Goal: Information Seeking & Learning: Learn about a topic

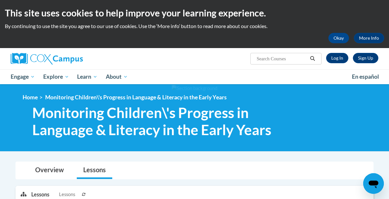
click at [340, 175] on div "Overview Lessons" at bounding box center [195, 170] width 348 height 17
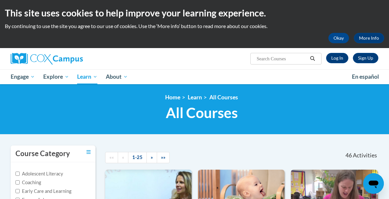
click at [297, 83] on ul "My Learning My Learning My Course Progress Certificates My Action Plans Group D…" at bounding box center [177, 76] width 342 height 15
click at [340, 56] on link "Log In" at bounding box center [337, 58] width 22 height 10
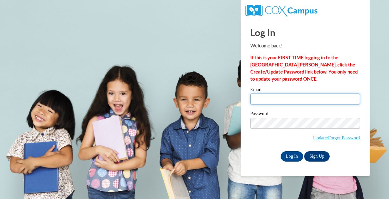
click at [261, 99] on input "Email" at bounding box center [306, 99] width 110 height 11
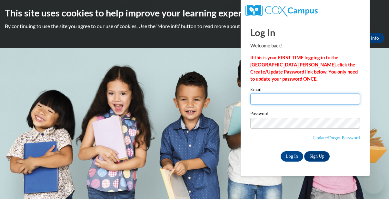
type input "honoursmom1123@gmail.com"
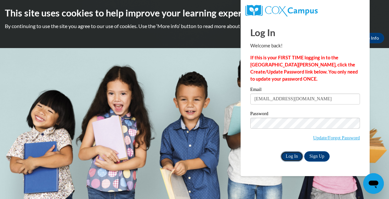
click at [289, 156] on input "Log In" at bounding box center [292, 156] width 23 height 10
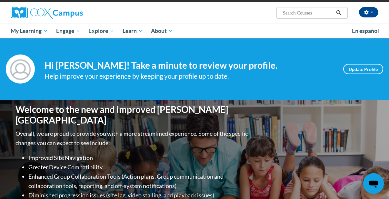
scroll to position [33, 0]
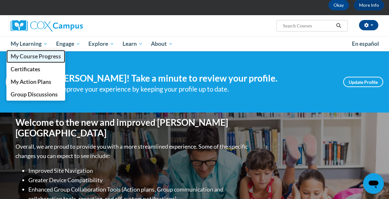
click at [45, 57] on span "My Course Progress" at bounding box center [36, 56] width 50 height 7
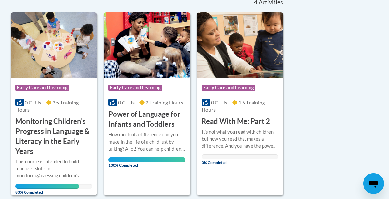
scroll to position [155, 0]
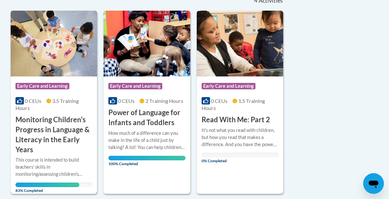
click at [88, 61] on img at bounding box center [54, 44] width 87 height 66
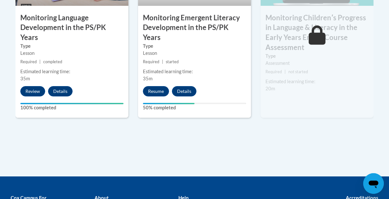
scroll to position [646, 0]
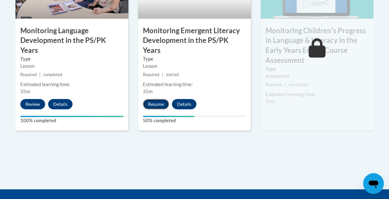
click at [158, 99] on button "Resume" at bounding box center [156, 104] width 26 height 10
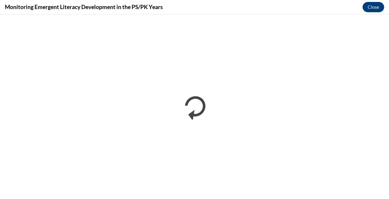
scroll to position [0, 0]
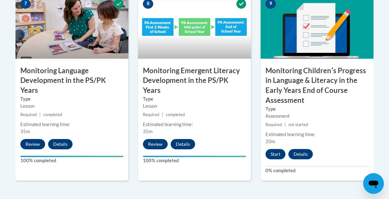
scroll to position [607, 0]
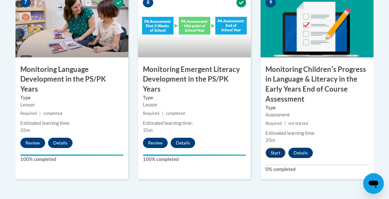
click at [273, 153] on button "Start" at bounding box center [276, 153] width 20 height 10
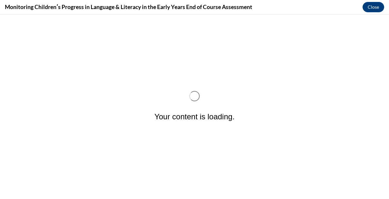
scroll to position [0, 0]
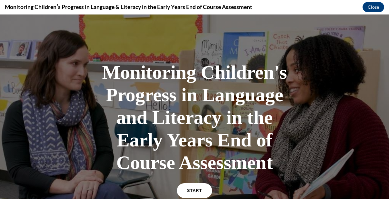
click at [199, 193] on link "START" at bounding box center [194, 190] width 35 height 15
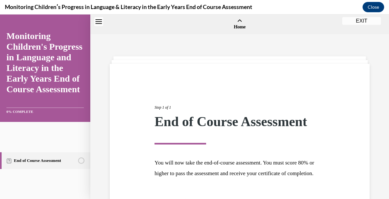
scroll to position [20, 0]
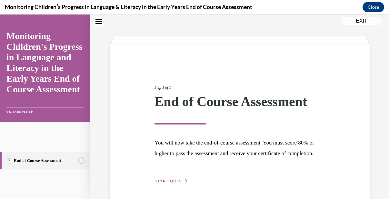
click at [173, 183] on span "START QUIZ" at bounding box center [168, 181] width 26 height 5
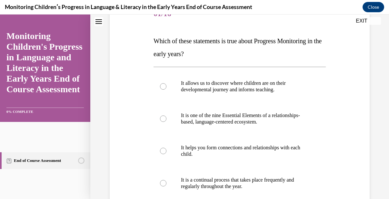
scroll to position [97, 0]
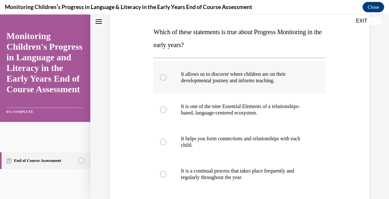
click at [164, 77] on div at bounding box center [163, 77] width 6 height 6
click at [164, 77] on input "It allows us to discover where children are on their developmental journey and …" at bounding box center [163, 77] width 6 height 6
radio input "true"
click at [335, 173] on div "Question 01/16 Which of these statements is true about Progress Monitoring in t…" at bounding box center [239, 134] width 263 height 323
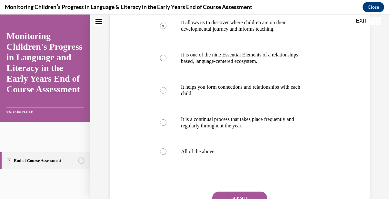
scroll to position [162, 0]
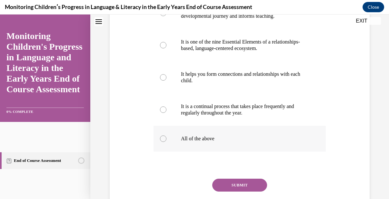
click at [165, 138] on div at bounding box center [163, 139] width 6 height 6
click at [165, 138] on input "All of the above" at bounding box center [163, 139] width 6 height 6
radio input "true"
click at [246, 193] on div "SUBMIT" at bounding box center [240, 195] width 172 height 32
click at [245, 186] on button "SUBMIT" at bounding box center [239, 185] width 55 height 13
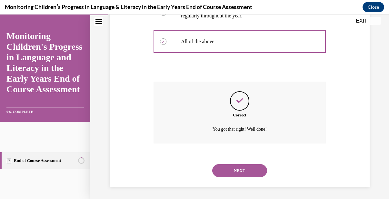
scroll to position [260, 0]
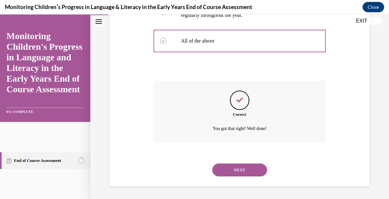
click at [246, 172] on button "NEXT" at bounding box center [239, 170] width 55 height 13
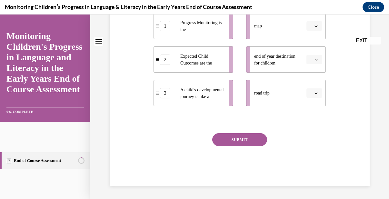
scroll to position [0, 0]
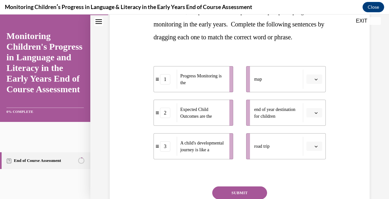
scroll to position [129, 0]
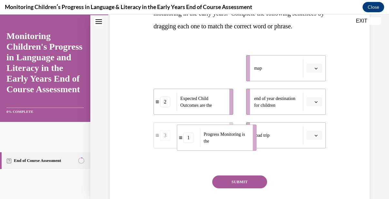
drag, startPoint x: 211, startPoint y: 82, endPoint x: 235, endPoint y: 152, distance: 73.9
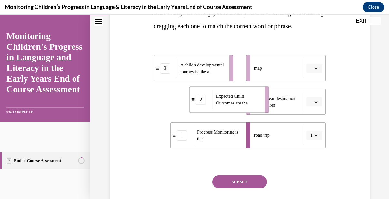
drag, startPoint x: 202, startPoint y: 112, endPoint x: 238, endPoint y: 110, distance: 35.9
click at [238, 106] on span "Expected Child Outcomes are the" at bounding box center [232, 100] width 32 height 12
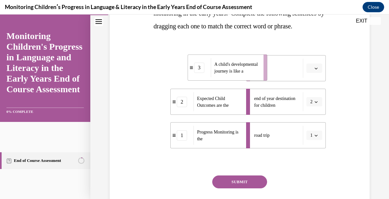
drag, startPoint x: 206, startPoint y: 78, endPoint x: 240, endPoint y: 78, distance: 33.9
click at [240, 75] on span "A child's developmental journey is like a" at bounding box center [237, 68] width 45 height 14
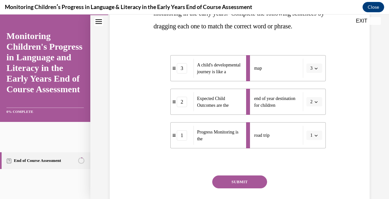
click at [238, 189] on button "SUBMIT" at bounding box center [239, 182] width 55 height 13
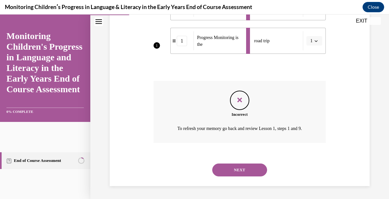
scroll to position [237, 0]
click at [251, 171] on button "NEXT" at bounding box center [239, 170] width 55 height 13
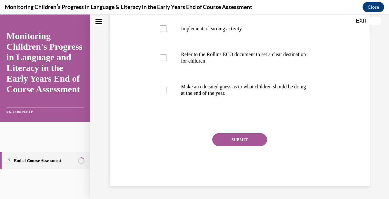
scroll to position [0, 0]
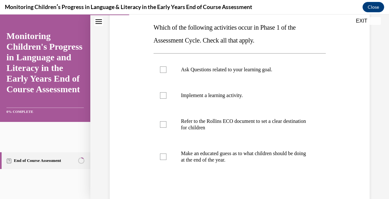
scroll to position [103, 0]
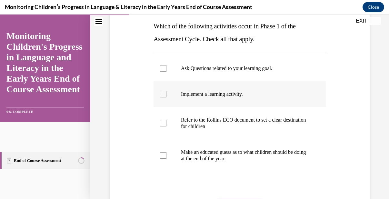
click at [162, 95] on div at bounding box center [163, 94] width 6 height 6
click at [162, 95] on input "Implement a learning activity." at bounding box center [163, 94] width 6 height 6
checkbox input "true"
click at [161, 68] on div at bounding box center [163, 68] width 6 height 6
click at [161, 68] on input "Ask Questions related to your learning goal." at bounding box center [163, 68] width 6 height 6
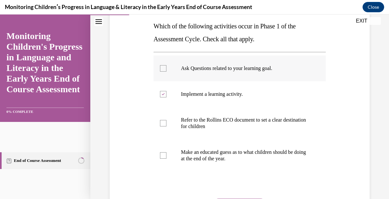
checkbox input "true"
click at [161, 156] on div at bounding box center [163, 155] width 6 height 6
click at [161, 156] on input "Make an educated guess as to what children should be doing at the end of the ye…" at bounding box center [163, 155] width 6 height 6
click at [249, 167] on label "Make an educated guess as to what children should be doing at the end of the ye…" at bounding box center [240, 155] width 172 height 32
click at [167, 159] on input "Make an educated guess as to what children should be doing at the end of the ye…" at bounding box center [163, 155] width 6 height 6
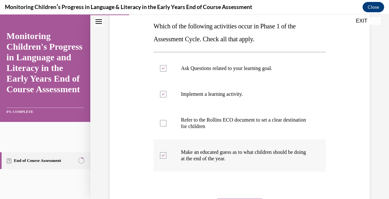
checkbox input "false"
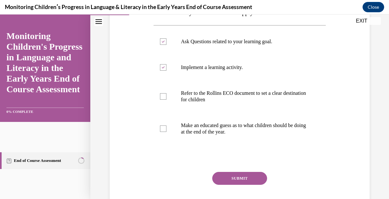
scroll to position [142, 0]
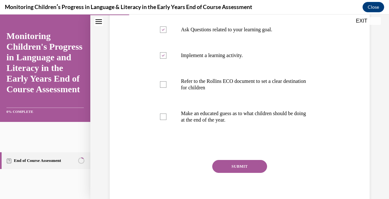
click at [242, 168] on button "SUBMIT" at bounding box center [239, 166] width 55 height 13
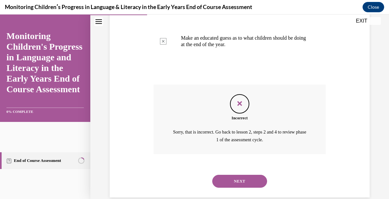
scroll to position [229, 0]
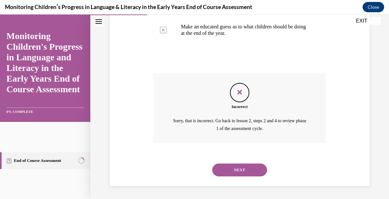
click at [246, 169] on button "NEXT" at bounding box center [239, 170] width 55 height 13
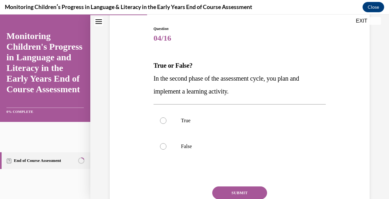
scroll to position [65, 0]
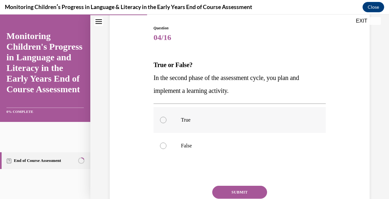
click at [165, 121] on div at bounding box center [163, 120] width 6 height 6
click at [165, 121] on input "True" at bounding box center [163, 120] width 6 height 6
radio input "true"
click at [249, 189] on button "SUBMIT" at bounding box center [239, 192] width 55 height 13
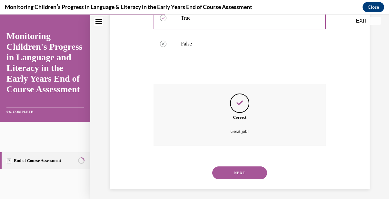
scroll to position [169, 0]
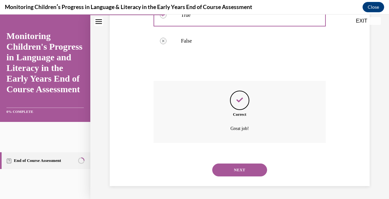
click at [259, 167] on button "NEXT" at bounding box center [239, 170] width 55 height 13
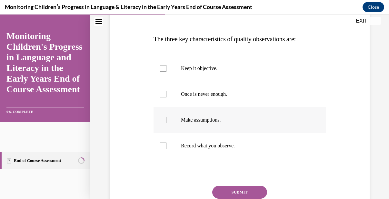
scroll to position [77, 0]
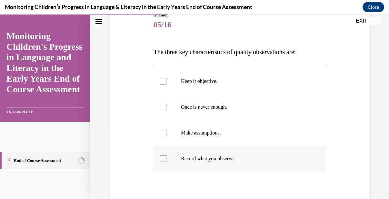
click at [163, 159] on div at bounding box center [163, 159] width 6 height 6
click at [163, 159] on input "Record what you observe." at bounding box center [163, 159] width 6 height 6
checkbox input "true"
click at [162, 105] on div at bounding box center [163, 107] width 6 height 6
click at [162, 105] on input "Once is never enough." at bounding box center [163, 107] width 6 height 6
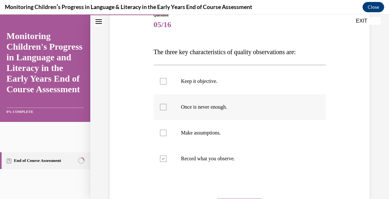
checkbox input "true"
click at [164, 79] on div at bounding box center [163, 81] width 6 height 6
click at [164, 79] on input "Keep it objective." at bounding box center [163, 81] width 6 height 6
checkbox input "true"
click at [339, 124] on div "Question 05/16 The three key characteristics of quality observations are: Keep …" at bounding box center [239, 122] width 263 height 259
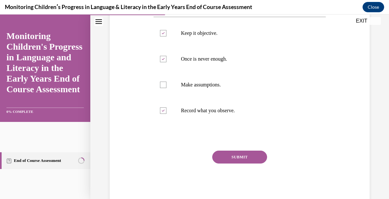
scroll to position [129, 0]
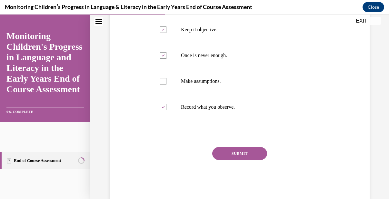
click at [235, 149] on button "SUBMIT" at bounding box center [239, 153] width 55 height 13
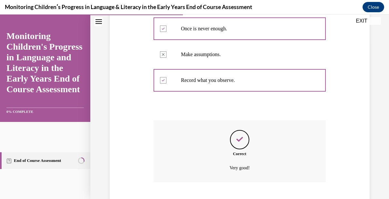
scroll to position [195, 0]
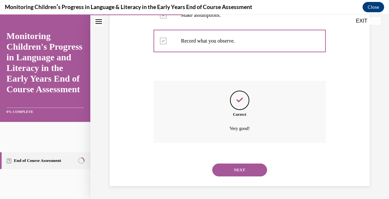
click at [240, 166] on button "NEXT" at bounding box center [239, 170] width 55 height 13
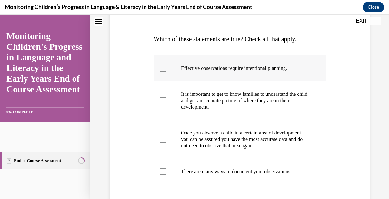
scroll to position [103, 0]
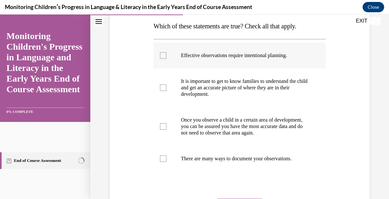
click at [165, 53] on div at bounding box center [163, 55] width 6 height 6
click at [165, 53] on input "Effective observations require intentional planning." at bounding box center [163, 55] width 6 height 6
checkbox input "true"
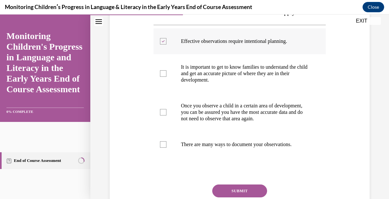
scroll to position [116, 0]
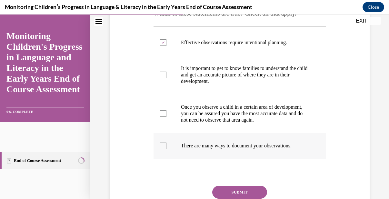
click at [163, 149] on div at bounding box center [163, 146] width 6 height 6
click at [163, 149] on input "There are many ways to document your observations." at bounding box center [163, 146] width 6 height 6
checkbox input "true"
click at [161, 77] on div at bounding box center [163, 75] width 6 height 6
click at [161, 77] on input "It is important to get to know families to understand the child and get an accu…" at bounding box center [163, 75] width 6 height 6
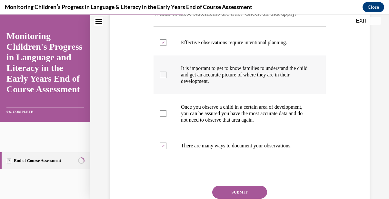
checkbox input "true"
click at [243, 196] on button "SUBMIT" at bounding box center [239, 192] width 55 height 13
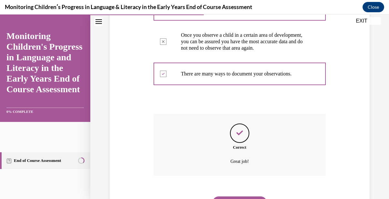
scroll to position [228, 0]
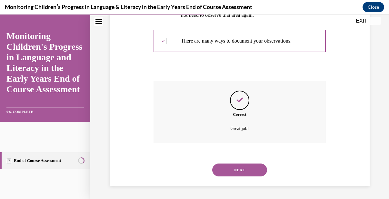
click at [245, 173] on button "NEXT" at bounding box center [239, 170] width 55 height 13
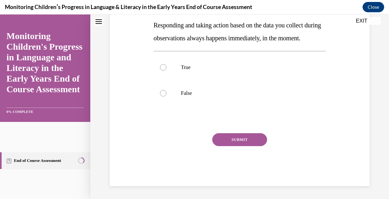
scroll to position [0, 0]
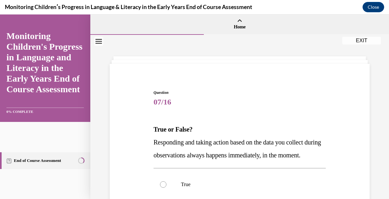
click at [314, 162] on p "Responding and taking action based on the data you collect during observations …" at bounding box center [240, 149] width 172 height 26
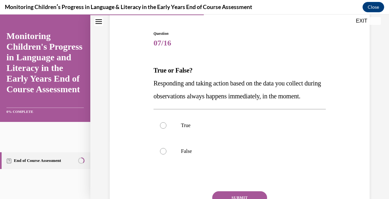
scroll to position [65, 0]
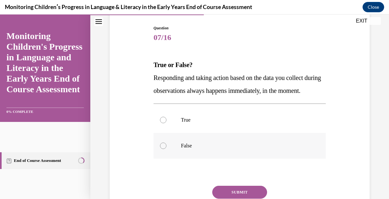
click at [163, 149] on div at bounding box center [163, 146] width 6 height 6
click at [163, 149] on input "False" at bounding box center [163, 146] width 6 height 6
radio input "true"
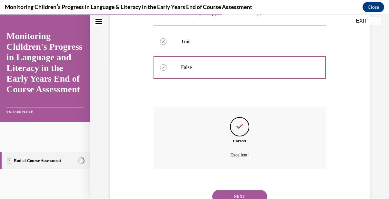
scroll to position [182, 0]
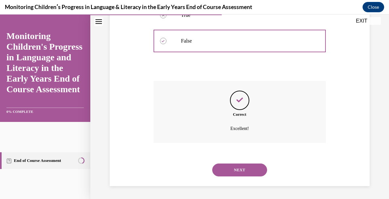
click at [255, 170] on button "NEXT" at bounding box center [239, 170] width 55 height 13
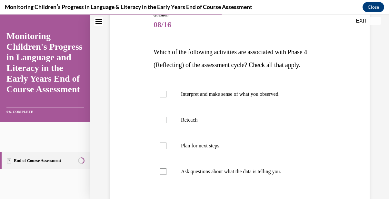
scroll to position [90, 0]
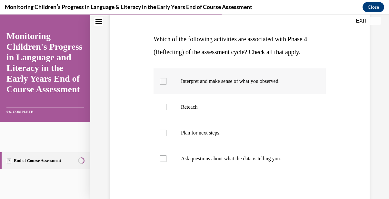
click at [165, 81] on div at bounding box center [163, 81] width 6 height 6
click at [165, 81] on input "Interpret and make sense of what you observed." at bounding box center [163, 81] width 6 height 6
checkbox input "true"
click at [164, 107] on div at bounding box center [163, 107] width 6 height 6
click at [164, 107] on input "Reteach" at bounding box center [163, 107] width 6 height 6
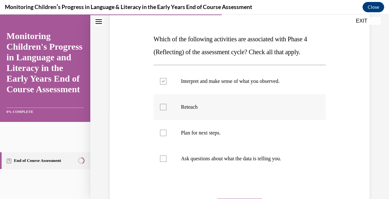
checkbox input "true"
click at [162, 160] on div at bounding box center [163, 159] width 6 height 6
click at [162, 160] on input "Ask questions about what the data is telling you." at bounding box center [163, 159] width 6 height 6
checkbox input "true"
click at [164, 134] on div at bounding box center [163, 133] width 6 height 6
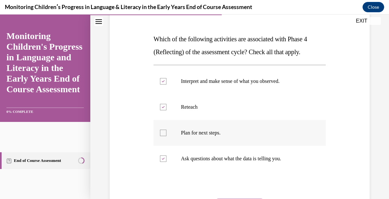
click at [164, 134] on input "Plan for next steps." at bounding box center [163, 133] width 6 height 6
checkbox input "true"
click at [303, 155] on label "Ask questions about what the data is telling you." at bounding box center [240, 159] width 172 height 26
click at [167, 156] on input "Ask questions about what the data is telling you." at bounding box center [163, 159] width 6 height 6
checkbox input "false"
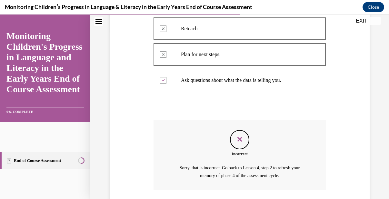
scroll to position [216, 0]
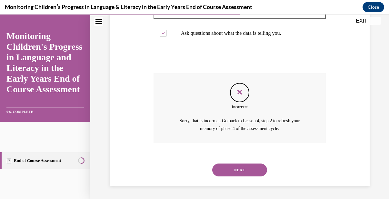
click at [311, 74] on div "Incorrect Sorry, that is incorrect. Go back to Lesson 4, step 2 to refresh your…" at bounding box center [240, 108] width 172 height 70
click at [235, 173] on button "NEXT" at bounding box center [239, 170] width 55 height 13
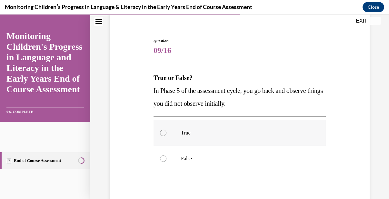
scroll to position [65, 0]
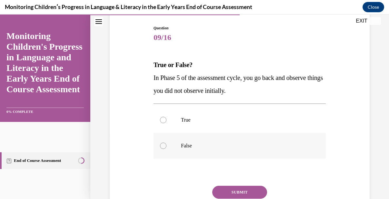
click at [162, 148] on div at bounding box center [163, 146] width 6 height 6
click at [162, 148] on input "False" at bounding box center [163, 146] width 6 height 6
radio input "true"
click at [236, 192] on button "SUBMIT" at bounding box center [239, 192] width 55 height 13
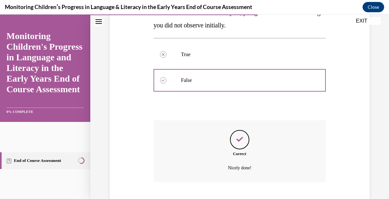
scroll to position [169, 0]
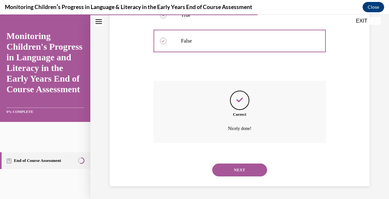
click at [255, 171] on button "NEXT" at bounding box center [239, 170] width 55 height 13
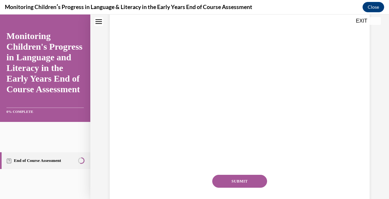
scroll to position [0, 0]
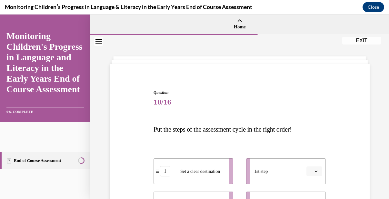
click at [305, 123] on p "Put the steps of the assessment cycle in the right order!" at bounding box center [240, 129] width 172 height 13
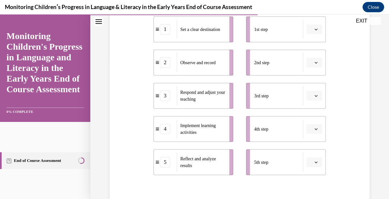
scroll to position [129, 0]
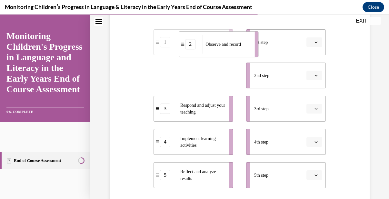
drag, startPoint x: 204, startPoint y: 80, endPoint x: 229, endPoint y: 48, distance: 40.6
click at [229, 48] on div "Observe and record" at bounding box center [226, 44] width 48 height 19
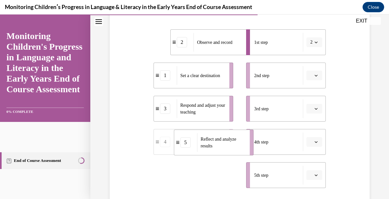
drag, startPoint x: 193, startPoint y: 177, endPoint x: 216, endPoint y: 141, distance: 42.6
click at [216, 141] on span "Reflect and analyze results" at bounding box center [223, 143] width 45 height 14
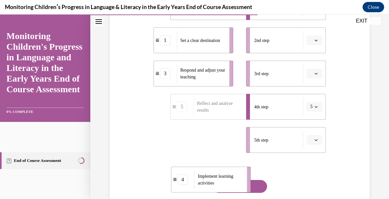
scroll to position [169, 0]
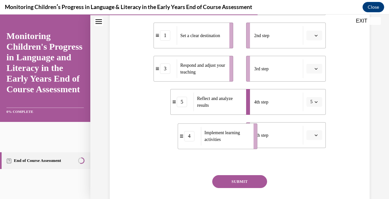
drag, startPoint x: 202, startPoint y: 174, endPoint x: 227, endPoint y: 134, distance: 47.5
click at [227, 134] on span "Implement learning activities" at bounding box center [227, 136] width 45 height 14
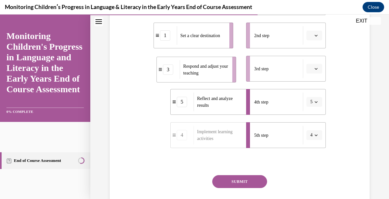
drag, startPoint x: 214, startPoint y: 65, endPoint x: 221, endPoint y: 67, distance: 8.2
click at [221, 67] on span "Respond and adjust your teaching" at bounding box center [205, 70] width 45 height 12
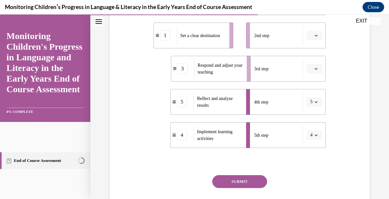
drag, startPoint x: 229, startPoint y: 67, endPoint x: 246, endPoint y: 67, distance: 17.4
click at [246, 67] on li "3 Respond and adjust your teaching" at bounding box center [211, 69] width 80 height 26
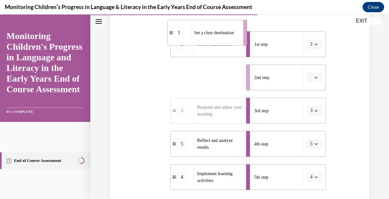
scroll to position [114, 0]
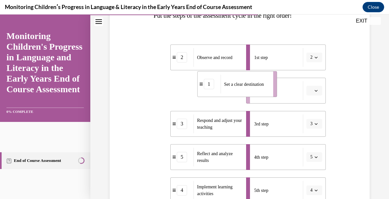
drag, startPoint x: 213, startPoint y: 33, endPoint x: 257, endPoint y: 81, distance: 65.8
click at [257, 81] on div "Set a clear destination" at bounding box center [245, 84] width 48 height 19
click at [341, 102] on div "Question 10/16 Put the steps of the assessment cycle in the right order! 2 Obse…" at bounding box center [239, 119] width 263 height 327
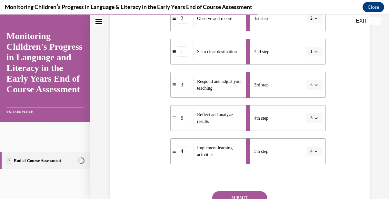
scroll to position [166, 0]
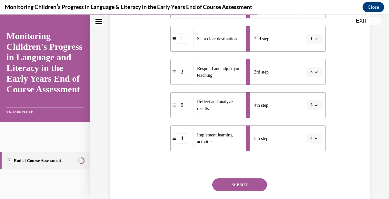
click at [244, 182] on button "SUBMIT" at bounding box center [239, 185] width 55 height 13
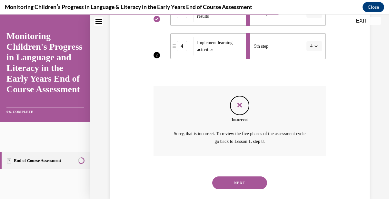
scroll to position [271, 0]
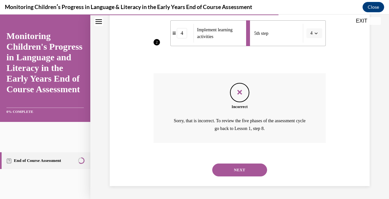
click at [247, 172] on button "NEXT" at bounding box center [239, 170] width 55 height 13
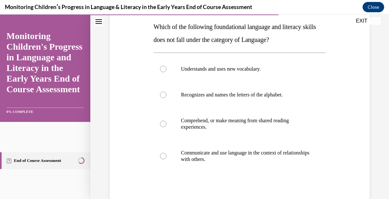
scroll to position [103, 0]
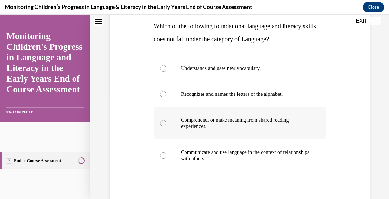
click at [162, 125] on div at bounding box center [163, 123] width 6 height 6
click at [162, 125] on input "Comprehend, or make meaning from shared reading experiences." at bounding box center [163, 123] width 6 height 6
radio input "true"
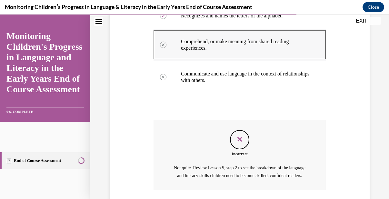
scroll to position [236, 0]
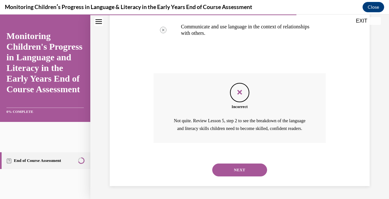
click at [246, 169] on button "NEXT" at bounding box center [239, 170] width 55 height 13
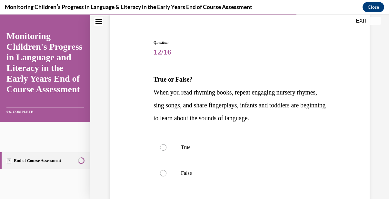
scroll to position [52, 0]
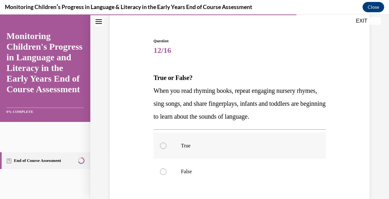
click at [164, 145] on div at bounding box center [163, 146] width 6 height 6
click at [164, 145] on input "True" at bounding box center [163, 146] width 6 height 6
radio input "true"
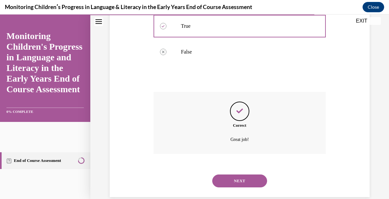
scroll to position [182, 0]
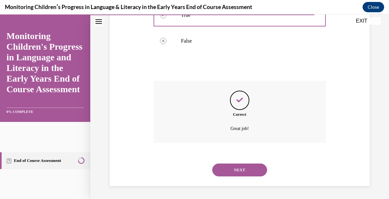
click at [243, 165] on button "NEXT" at bounding box center [239, 170] width 55 height 13
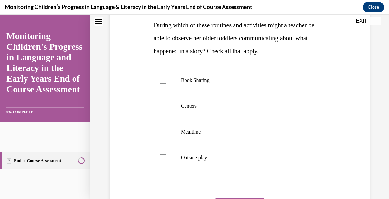
scroll to position [116, 0]
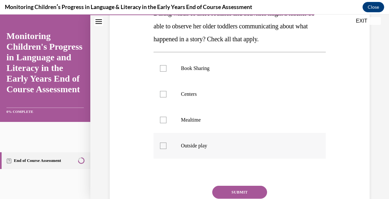
click at [164, 147] on div at bounding box center [163, 146] width 6 height 6
click at [164, 147] on input "Outside play" at bounding box center [163, 146] width 6 height 6
checkbox input "true"
click at [164, 95] on div at bounding box center [163, 94] width 6 height 6
click at [164, 95] on input "Centers" at bounding box center [163, 94] width 6 height 6
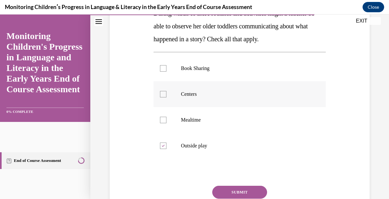
checkbox input "true"
click at [162, 66] on div at bounding box center [163, 68] width 6 height 6
click at [162, 66] on input "Book Sharing" at bounding box center [163, 68] width 6 height 6
checkbox input "true"
click at [238, 192] on button "SUBMIT" at bounding box center [239, 192] width 55 height 13
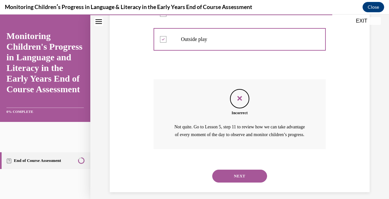
scroll to position [223, 0]
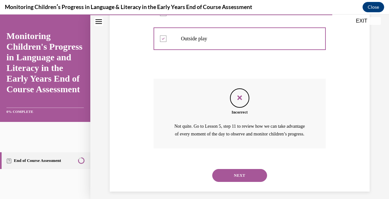
click at [240, 182] on button "NEXT" at bounding box center [239, 175] width 55 height 13
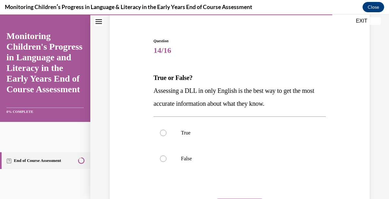
scroll to position [65, 0]
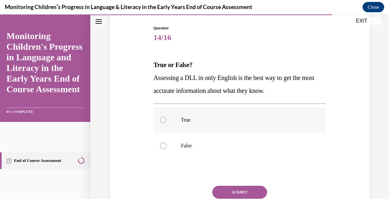
click at [165, 117] on div at bounding box center [163, 120] width 6 height 6
click at [165, 117] on input "True" at bounding box center [163, 120] width 6 height 6
radio input "true"
click at [237, 190] on button "SUBMIT" at bounding box center [239, 192] width 55 height 13
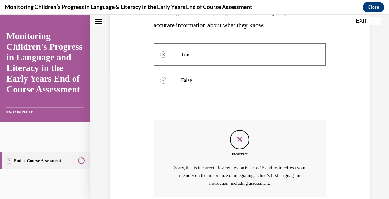
scroll to position [185, 0]
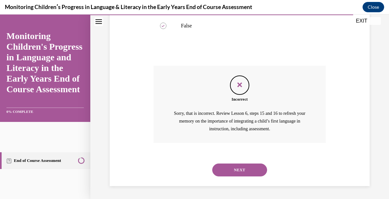
click at [239, 170] on button "NEXT" at bounding box center [239, 170] width 55 height 13
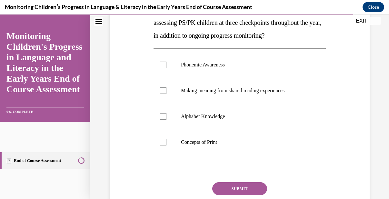
scroll to position [129, 0]
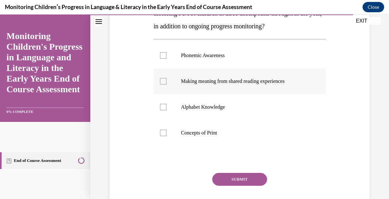
click at [166, 85] on div at bounding box center [163, 81] width 6 height 6
click at [166, 85] on input "Making meaning from shared reading experiences" at bounding box center [163, 81] width 6 height 6
checkbox input "true"
click at [162, 136] on div at bounding box center [163, 133] width 6 height 6
click at [162, 136] on input "Concepts of Print" at bounding box center [163, 133] width 6 height 6
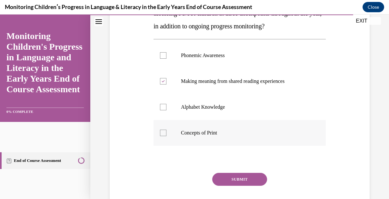
checkbox input "true"
click at [254, 186] on button "SUBMIT" at bounding box center [239, 179] width 55 height 13
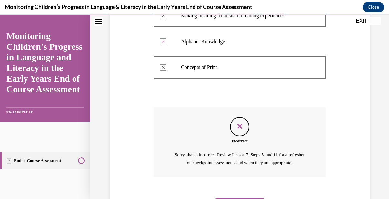
scroll to position [249, 0]
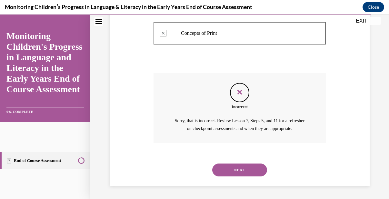
click at [212, 164] on button "NEXT" at bounding box center [239, 170] width 55 height 13
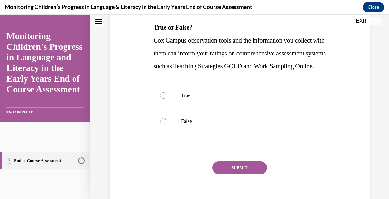
scroll to position [103, 0]
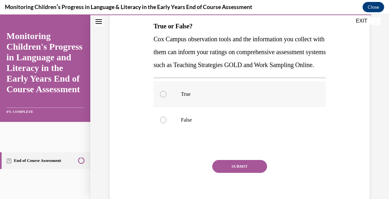
click at [164, 97] on div at bounding box center [163, 94] width 6 height 6
click at [164, 97] on input "True" at bounding box center [163, 94] width 6 height 6
radio input "true"
click at [255, 173] on button "SUBMIT" at bounding box center [239, 166] width 55 height 13
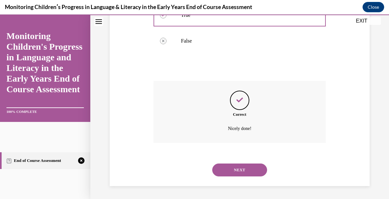
scroll to position [195, 0]
click at [251, 174] on button "NEXT" at bounding box center [239, 170] width 55 height 13
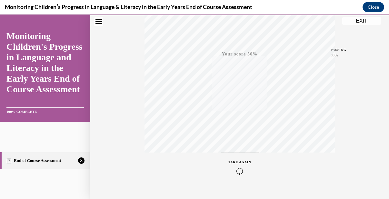
scroll to position [146, 0]
click at [243, 154] on div "TAKE AGAIN" at bounding box center [240, 155] width 23 height 15
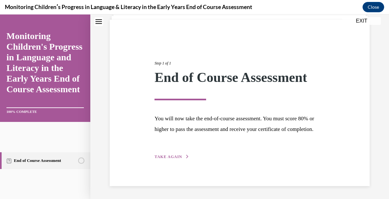
scroll to position [55, 0]
click at [167, 155] on span "TAKE AGAIN" at bounding box center [168, 157] width 27 height 5
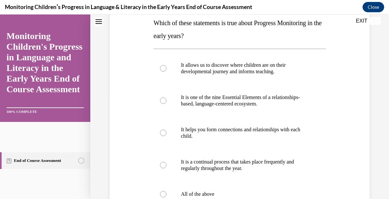
scroll to position [119, 0]
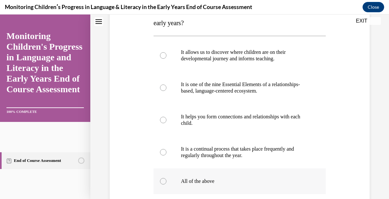
click at [163, 178] on div at bounding box center [163, 181] width 6 height 6
click at [163, 178] on input "All of the above" at bounding box center [163, 181] width 6 height 6
radio input "true"
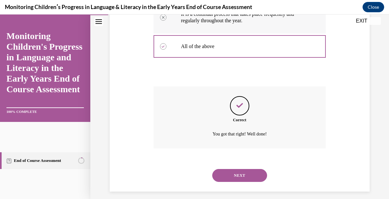
scroll to position [260, 0]
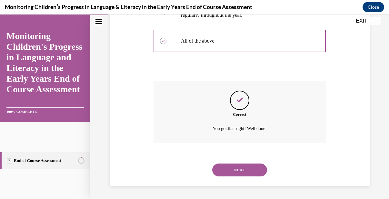
click at [253, 164] on button "NEXT" at bounding box center [239, 170] width 55 height 13
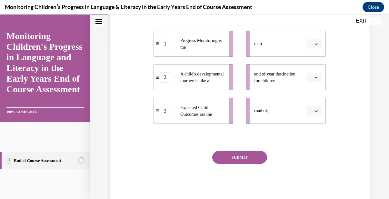
scroll to position [155, 0]
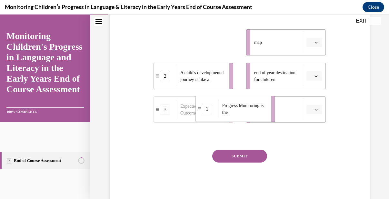
drag, startPoint x: 210, startPoint y: 53, endPoint x: 253, endPoint y: 120, distance: 79.8
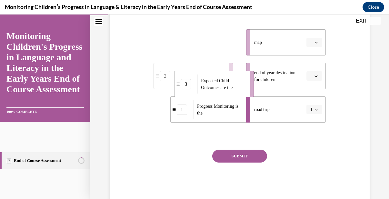
drag, startPoint x: 210, startPoint y: 58, endPoint x: 232, endPoint y: 105, distance: 51.7
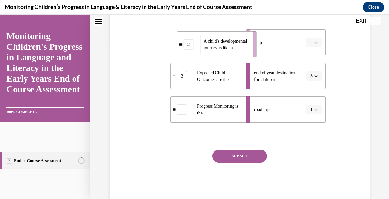
drag, startPoint x: 204, startPoint y: 49, endPoint x: 228, endPoint y: 51, distance: 23.6
click at [228, 51] on span "A child's developmental journey is like a" at bounding box center [226, 45] width 45 height 14
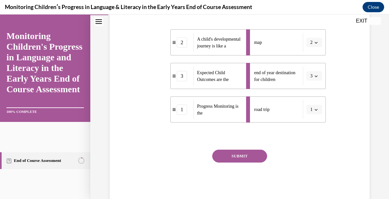
click at [238, 162] on div "Question 02/16 In the course, we presented a metaphor to help explain progress …" at bounding box center [240, 69] width 172 height 268
click at [237, 163] on button "SUBMIT" at bounding box center [239, 156] width 55 height 13
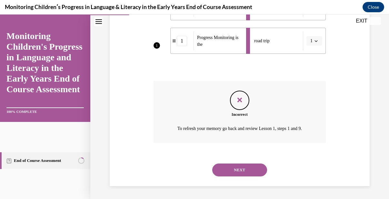
scroll to position [237, 0]
click at [261, 170] on button "NEXT" at bounding box center [239, 170] width 55 height 13
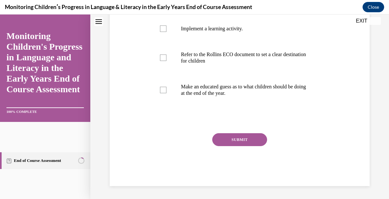
scroll to position [0, 0]
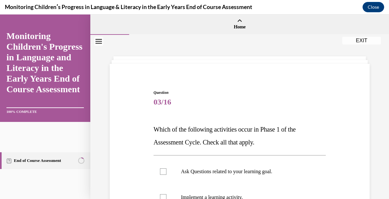
click at [301, 144] on p "Which of the following activities occur in Phase 1 of the Assessment Cycle. Che…" at bounding box center [240, 136] width 172 height 26
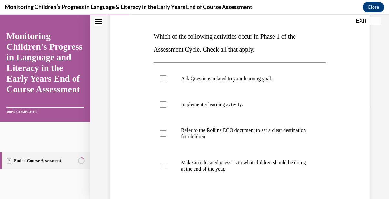
scroll to position [103, 0]
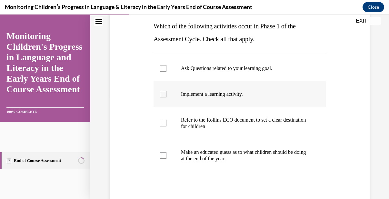
click at [161, 101] on label "Implement a learning activity." at bounding box center [240, 94] width 172 height 26
click at [161, 97] on input "Implement a learning activity." at bounding box center [163, 94] width 6 height 6
checkbox input "true"
click at [163, 66] on div at bounding box center [163, 68] width 6 height 6
click at [163, 66] on input "Ask Questions related to your learning goal." at bounding box center [163, 68] width 6 height 6
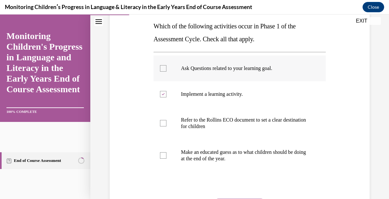
checkbox input "true"
click at [166, 121] on div at bounding box center [163, 123] width 6 height 6
click at [166, 121] on input "Refer to the Rollins ECO document to set a clear destination for children" at bounding box center [163, 123] width 6 height 6
checkbox input "true"
click at [162, 92] on div at bounding box center [163, 94] width 6 height 6
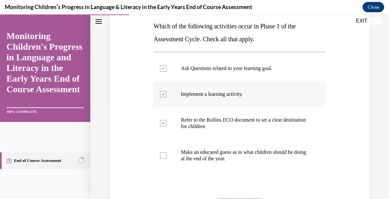
click at [162, 92] on input "Implement a learning activity." at bounding box center [163, 94] width 6 height 6
checkbox input "false"
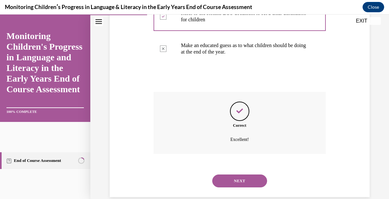
scroll to position [221, 0]
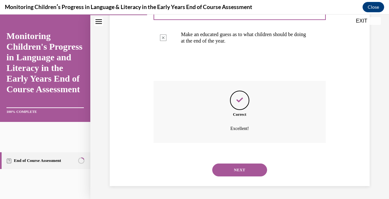
click at [249, 172] on button "NEXT" at bounding box center [239, 170] width 55 height 13
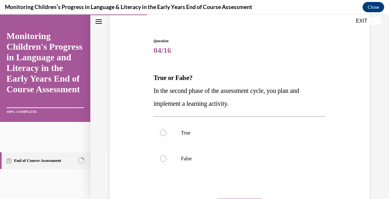
scroll to position [65, 0]
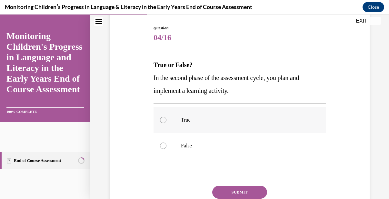
click at [160, 122] on label "True" at bounding box center [240, 120] width 172 height 26
click at [160, 122] on input "True" at bounding box center [163, 120] width 6 height 6
radio input "true"
click at [237, 189] on button "SUBMIT" at bounding box center [239, 192] width 55 height 13
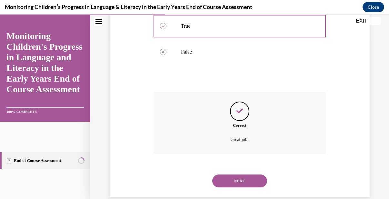
scroll to position [169, 0]
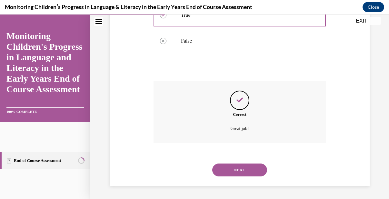
click at [248, 169] on button "NEXT" at bounding box center [239, 170] width 55 height 13
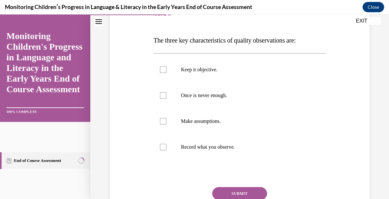
scroll to position [90, 0]
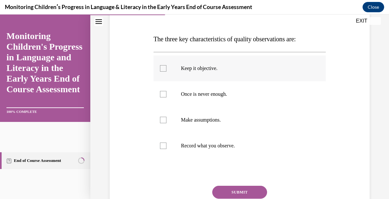
click at [162, 68] on div at bounding box center [163, 68] width 6 height 6
click at [162, 68] on input "Keep it objective." at bounding box center [163, 68] width 6 height 6
checkbox input "true"
click at [165, 96] on div at bounding box center [163, 94] width 6 height 6
click at [165, 96] on input "Once is never enough." at bounding box center [163, 94] width 6 height 6
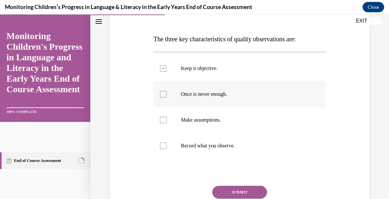
checkbox input "true"
click at [163, 146] on div at bounding box center [163, 146] width 6 height 6
click at [163, 146] on input "Record what you observe." at bounding box center [163, 146] width 6 height 6
checkbox input "true"
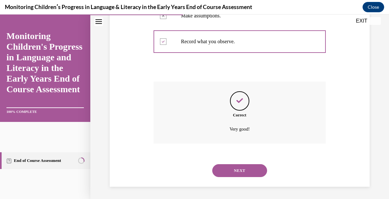
scroll to position [195, 0]
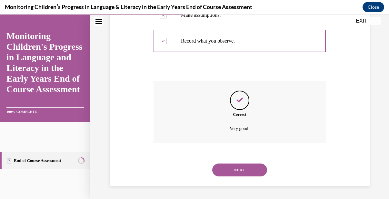
click at [236, 174] on button "NEXT" at bounding box center [239, 170] width 55 height 13
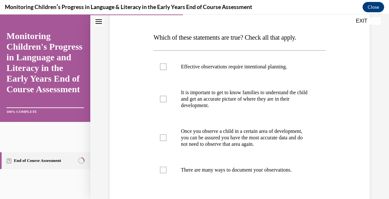
scroll to position [103, 0]
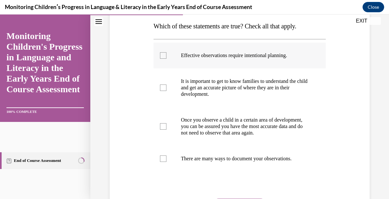
click at [163, 56] on div at bounding box center [163, 55] width 6 height 6
click at [163, 56] on input "Effective observations require intentional planning." at bounding box center [163, 55] width 6 height 6
checkbox input "true"
click at [163, 85] on div at bounding box center [163, 88] width 6 height 6
click at [163, 85] on input "It is important to get to know families to understand the child and get an accu…" at bounding box center [163, 88] width 6 height 6
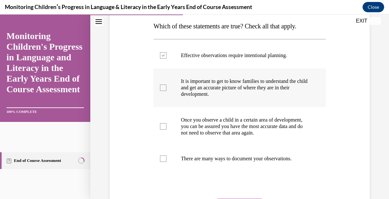
checkbox input "true"
click at [162, 130] on div at bounding box center [163, 126] width 6 height 6
click at [162, 130] on input "Once you observe a child in a certain area of development, you can be assured y…" at bounding box center [163, 126] width 6 height 6
checkbox input "true"
click at [163, 161] on label "There are many ways to document your observations." at bounding box center [240, 159] width 172 height 26
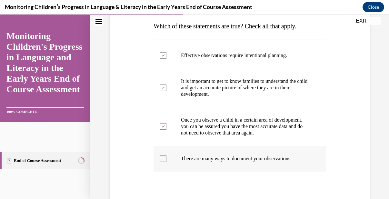
click at [163, 161] on input "There are many ways to document your observations." at bounding box center [163, 159] width 6 height 6
checkbox input "true"
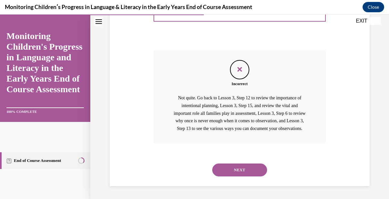
scroll to position [253, 0]
click at [232, 177] on button "NEXT" at bounding box center [239, 170] width 55 height 13
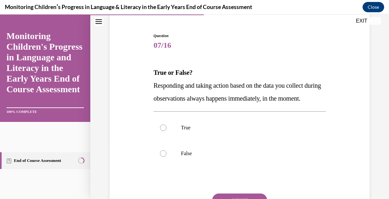
scroll to position [65, 0]
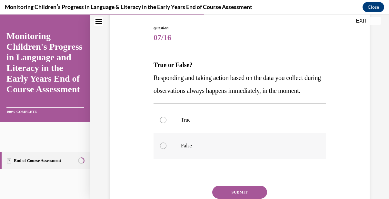
click at [164, 149] on div at bounding box center [163, 146] width 6 height 6
click at [164, 149] on input "False" at bounding box center [163, 146] width 6 height 6
radio input "true"
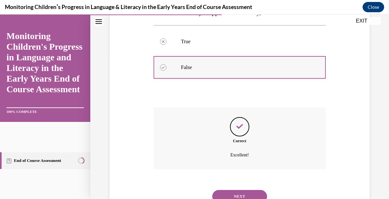
scroll to position [182, 0]
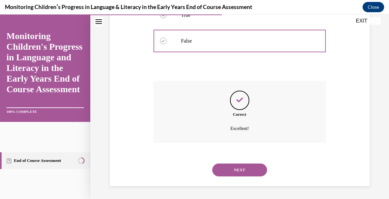
click at [234, 172] on button "NEXT" at bounding box center [239, 170] width 55 height 13
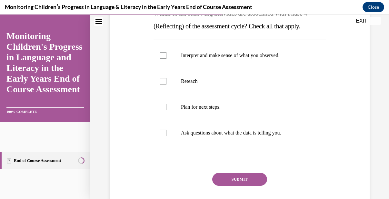
scroll to position [103, 0]
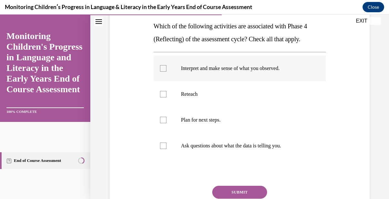
click at [164, 67] on div at bounding box center [163, 68] width 6 height 6
click at [164, 67] on input "Interpret and make sense of what you observed." at bounding box center [163, 68] width 6 height 6
checkbox input "true"
click at [165, 146] on div at bounding box center [163, 146] width 6 height 6
click at [165, 146] on input "Ask questions about what the data is telling you." at bounding box center [163, 146] width 6 height 6
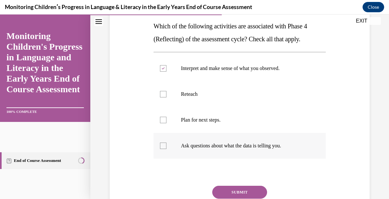
checkbox input "true"
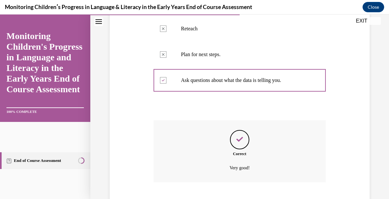
scroll to position [208, 0]
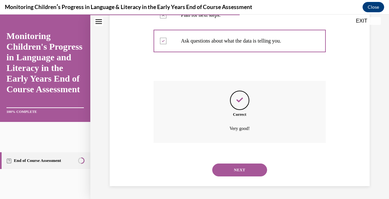
click at [249, 172] on button "NEXT" at bounding box center [239, 170] width 55 height 13
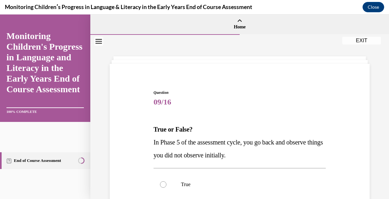
click at [346, 133] on div "Question 09/16 True or False? In Phase 5 of the assessment cycle, you go back a…" at bounding box center [239, 186] width 263 height 233
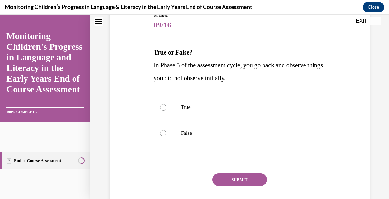
scroll to position [77, 0]
click at [162, 134] on div at bounding box center [163, 133] width 6 height 6
click at [162, 134] on input "False" at bounding box center [163, 133] width 6 height 6
radio input "true"
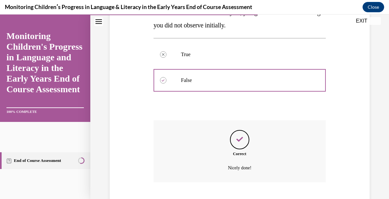
scroll to position [169, 0]
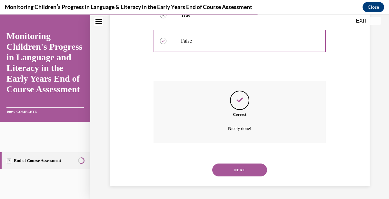
click at [264, 168] on button "NEXT" at bounding box center [239, 170] width 55 height 13
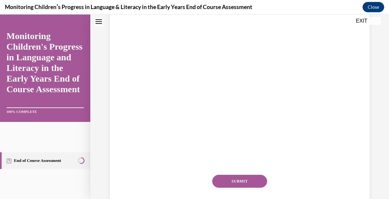
scroll to position [0, 0]
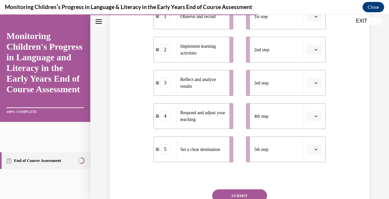
scroll to position [142, 0]
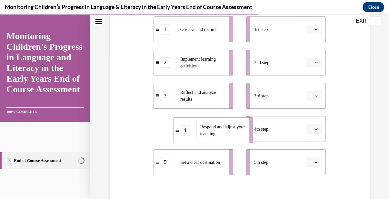
drag, startPoint x: 215, startPoint y: 135, endPoint x: 236, endPoint y: 136, distance: 21.0
click at [236, 136] on span "Respond and adjust your teaching" at bounding box center [222, 131] width 45 height 14
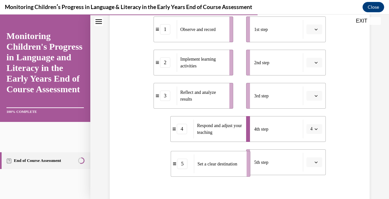
drag, startPoint x: 199, startPoint y: 161, endPoint x: 219, endPoint y: 163, distance: 19.1
click at [219, 163] on span "Set a clear destination" at bounding box center [218, 164] width 40 height 5
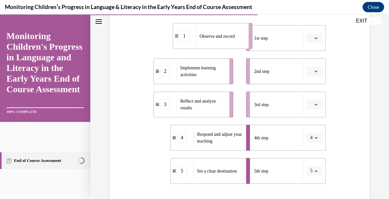
drag, startPoint x: 214, startPoint y: 32, endPoint x: 237, endPoint y: 40, distance: 23.7
click at [237, 40] on div "Observe and record" at bounding box center [220, 36] width 48 height 19
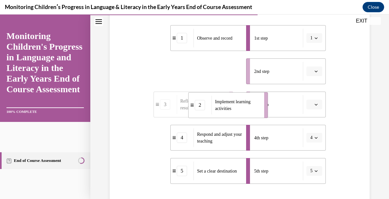
drag, startPoint x: 202, startPoint y: 65, endPoint x: 238, endPoint y: 100, distance: 50.2
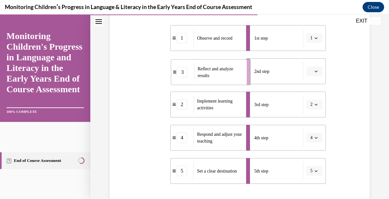
drag, startPoint x: 214, startPoint y: 65, endPoint x: 235, endPoint y: 65, distance: 21.0
click at [235, 66] on span "Reflect and analyze results" at bounding box center [220, 73] width 45 height 14
click at [360, 109] on div "Question 10/16 Put the steps of the assessment cycle in the right order! 1 Obse…" at bounding box center [239, 100] width 263 height 327
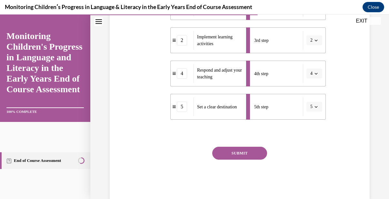
scroll to position [198, 0]
click at [244, 151] on button "SUBMIT" at bounding box center [239, 152] width 55 height 13
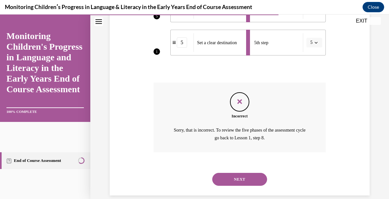
scroll to position [271, 0]
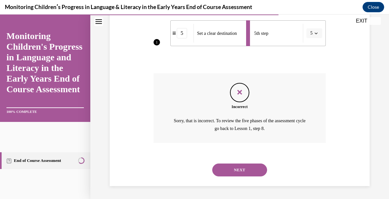
click at [249, 168] on button "NEXT" at bounding box center [239, 170] width 55 height 13
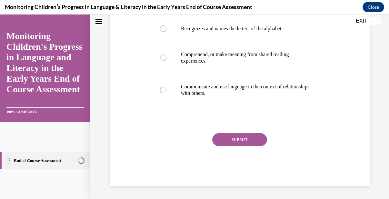
scroll to position [0, 0]
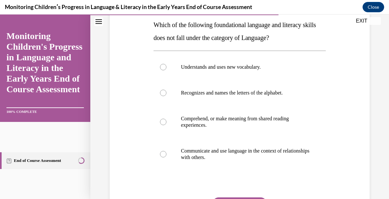
scroll to position [103, 0]
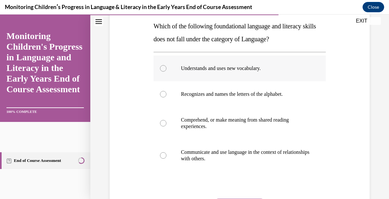
click at [161, 68] on div at bounding box center [163, 68] width 6 height 6
click at [161, 68] on input "Understands and uses new vocabulary." at bounding box center [163, 68] width 6 height 6
radio input "true"
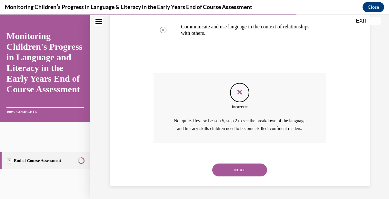
scroll to position [236, 0]
click at [237, 164] on button "NEXT" at bounding box center [239, 170] width 55 height 13
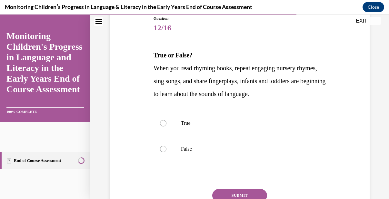
scroll to position [77, 0]
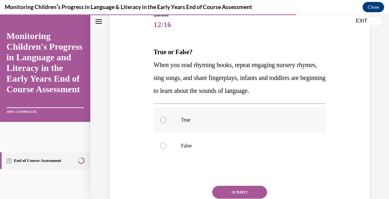
click at [166, 119] on div at bounding box center [163, 120] width 6 height 6
click at [166, 119] on input "True" at bounding box center [163, 120] width 6 height 6
radio input "true"
click at [241, 188] on button "SUBMIT" at bounding box center [239, 192] width 55 height 13
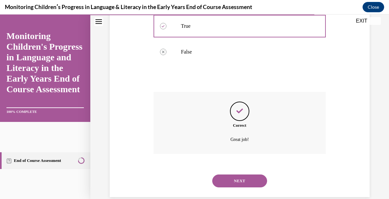
scroll to position [182, 0]
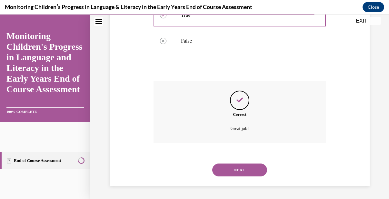
click at [245, 176] on button "NEXT" at bounding box center [239, 170] width 55 height 13
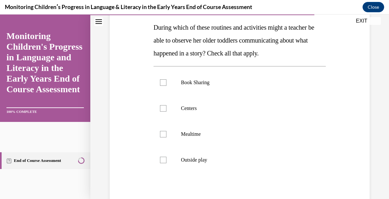
scroll to position [103, 0]
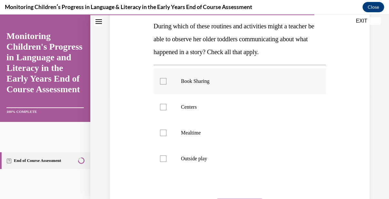
click at [166, 80] on div at bounding box center [163, 81] width 6 height 6
click at [166, 80] on input "Book Sharing" at bounding box center [163, 81] width 6 height 6
checkbox input "true"
click at [164, 108] on div at bounding box center [163, 107] width 6 height 6
click at [164, 108] on input "Centers" at bounding box center [163, 107] width 6 height 6
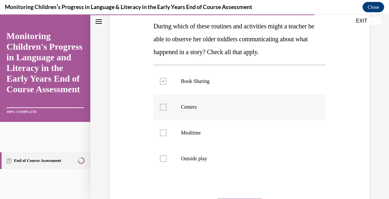
checkbox input "true"
click at [163, 130] on div at bounding box center [163, 133] width 6 height 6
click at [163, 130] on input "Mealtime" at bounding box center [163, 133] width 6 height 6
checkbox input "true"
click at [163, 157] on div at bounding box center [163, 159] width 6 height 6
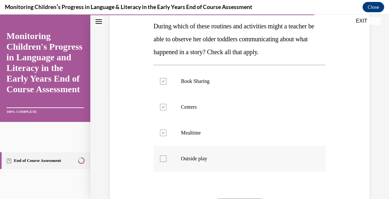
click at [163, 157] on input "Outside play" at bounding box center [163, 159] width 6 height 6
checkbox input "true"
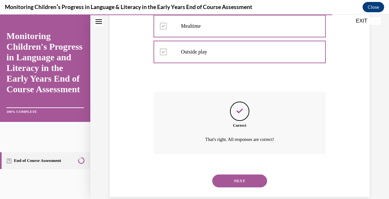
scroll to position [221, 0]
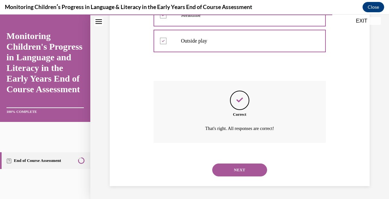
click at [250, 170] on button "NEXT" at bounding box center [239, 170] width 55 height 13
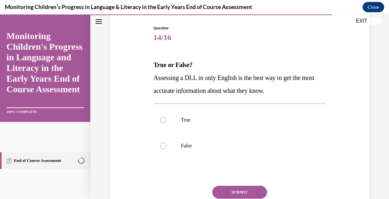
scroll to position [77, 0]
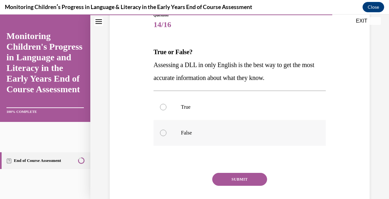
click at [165, 133] on div at bounding box center [163, 133] width 6 height 6
click at [165, 133] on input "False" at bounding box center [163, 133] width 6 height 6
radio input "true"
click at [239, 172] on div "Question 14/16 True or False? Assessing a DLL in only English is the best way t…" at bounding box center [240, 119] width 172 height 214
click at [242, 179] on button "SUBMIT" at bounding box center [239, 179] width 55 height 13
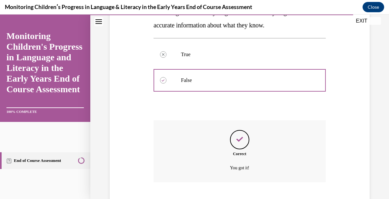
scroll to position [169, 0]
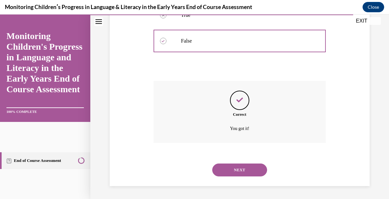
click at [242, 171] on button "NEXT" at bounding box center [239, 170] width 55 height 13
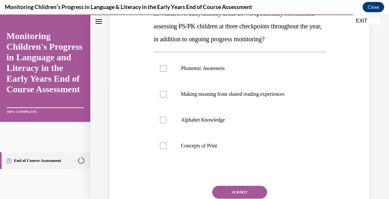
scroll to position [103, 0]
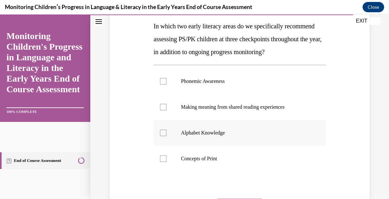
click at [164, 136] on div at bounding box center [163, 133] width 6 height 6
click at [164, 136] on input "Alphabet Knowledge" at bounding box center [163, 133] width 6 height 6
checkbox input "true"
click at [163, 85] on div at bounding box center [163, 81] width 6 height 6
click at [163, 85] on input "Phonemic Awareness" at bounding box center [163, 81] width 6 height 6
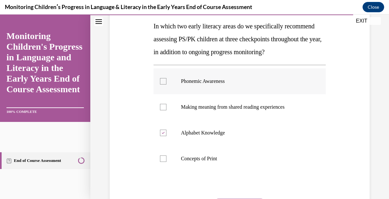
checkbox input "true"
click at [163, 110] on div at bounding box center [163, 107] width 6 height 6
click at [163, 110] on input "Making meaning from shared reading experiences" at bounding box center [163, 107] width 6 height 6
checkbox input "true"
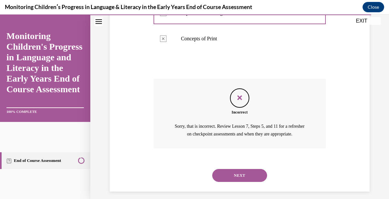
scroll to position [236, 0]
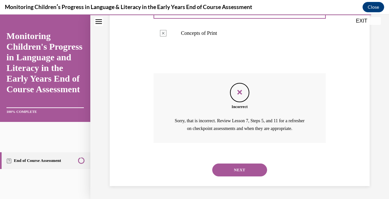
click at [243, 177] on button "NEXT" at bounding box center [239, 170] width 55 height 13
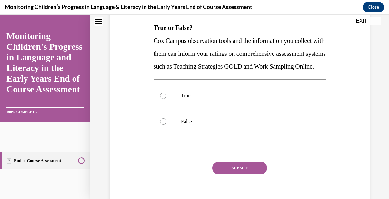
scroll to position [103, 0]
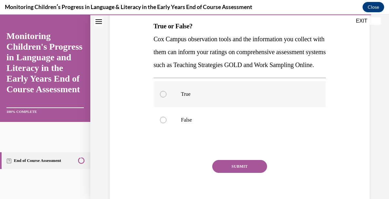
click at [163, 97] on div at bounding box center [163, 94] width 6 height 6
click at [163, 97] on input "True" at bounding box center [163, 94] width 6 height 6
radio input "true"
click at [232, 173] on button "SUBMIT" at bounding box center [239, 166] width 55 height 13
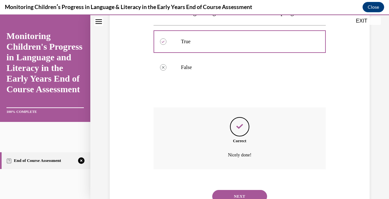
scroll to position [195, 0]
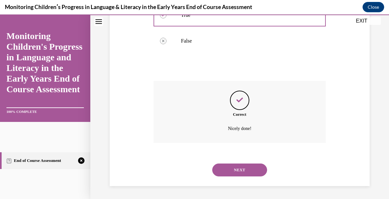
click at [232, 177] on div "NEXT" at bounding box center [240, 170] width 172 height 26
click at [233, 172] on button "NEXT" at bounding box center [239, 170] width 55 height 13
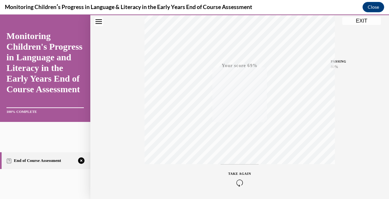
scroll to position [146, 0]
click at [238, 160] on icon "button" at bounding box center [240, 159] width 23 height 7
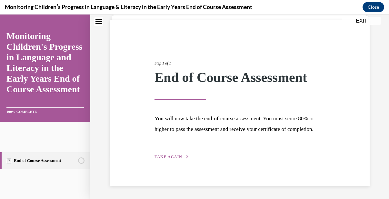
scroll to position [55, 0]
click at [163, 158] on span "TAKE AGAIN" at bounding box center [168, 157] width 27 height 5
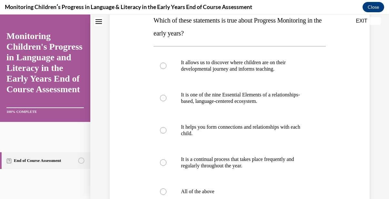
scroll to position [145, 0]
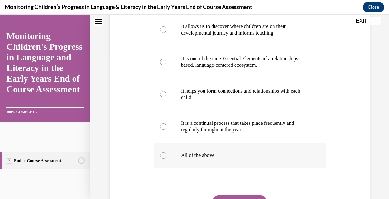
click at [161, 156] on div at bounding box center [163, 155] width 6 height 6
click at [161, 156] on input "All of the above" at bounding box center [163, 155] width 6 height 6
radio input "true"
click at [246, 198] on button "SUBMIT" at bounding box center [239, 202] width 55 height 13
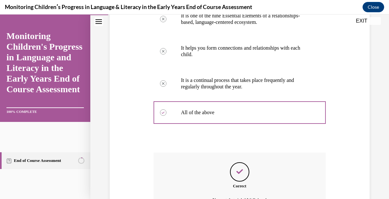
scroll to position [260, 0]
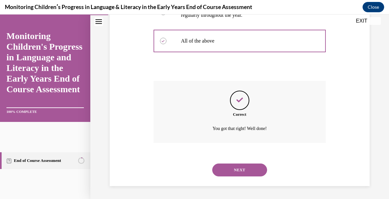
click at [243, 167] on button "NEXT" at bounding box center [239, 170] width 55 height 13
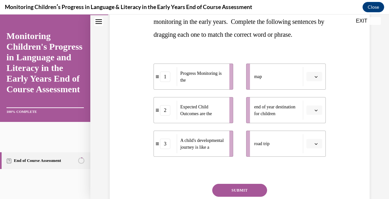
scroll to position [129, 0]
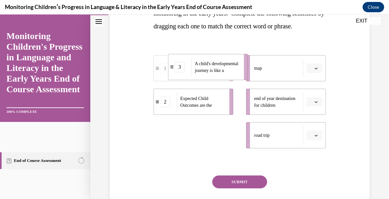
drag, startPoint x: 216, startPoint y: 149, endPoint x: 227, endPoint y: 95, distance: 55.6
click at [227, 95] on ul "1 Progress Monitoring is the 2 Expected Child Outcomes are the 3 A child's deve…" at bounding box center [197, 101] width 86 height 93
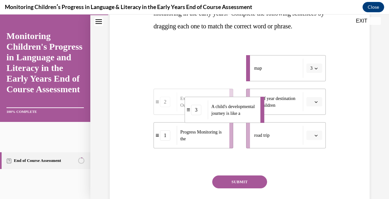
drag, startPoint x: 215, startPoint y: 75, endPoint x: 225, endPoint y: 107, distance: 34.3
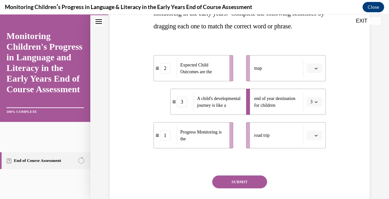
click at [219, 99] on ul "2 Expected Child Outcomes are the 3 A child's developmental journey is like a 1…" at bounding box center [197, 101] width 86 height 93
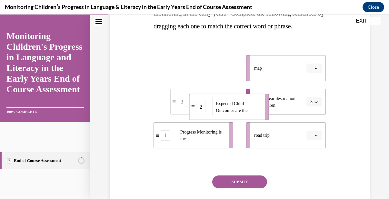
drag, startPoint x: 213, startPoint y: 78, endPoint x: 252, endPoint y: 124, distance: 59.9
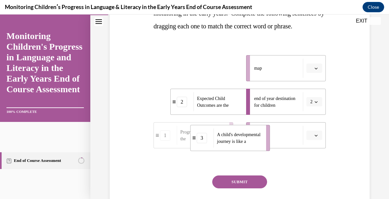
drag, startPoint x: 209, startPoint y: 82, endPoint x: 250, endPoint y: 165, distance: 92.3
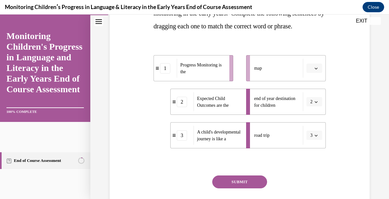
click at [193, 60] on div "1 Progress Monitoring is the 2 Expected Child Outcomes are the 3 A child's deve…" at bounding box center [240, 95] width 172 height 106
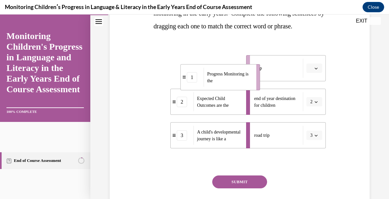
drag, startPoint x: 210, startPoint y: 84, endPoint x: 251, endPoint y: 97, distance: 42.7
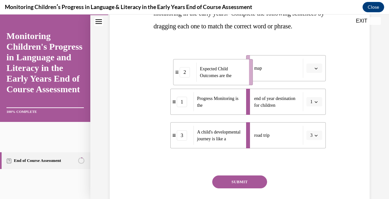
drag, startPoint x: 216, startPoint y: 77, endPoint x: 236, endPoint y: 81, distance: 20.4
click at [236, 79] on span "Expected Child Outcomes are the" at bounding box center [222, 73] width 45 height 14
click at [250, 189] on button "SUBMIT" at bounding box center [239, 182] width 55 height 13
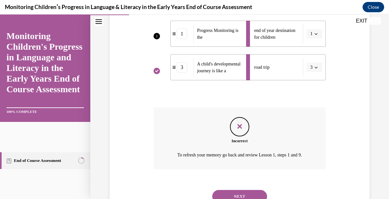
scroll to position [237, 0]
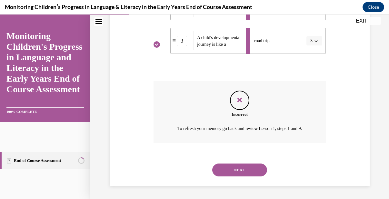
click at [339, 95] on div "Question 02/16 In the course, we presented a metaphor to help explain progress …" at bounding box center [239, 17] width 263 height 340
click at [244, 163] on div "NEXT" at bounding box center [240, 170] width 172 height 26
click at [242, 167] on button "NEXT" at bounding box center [239, 170] width 55 height 13
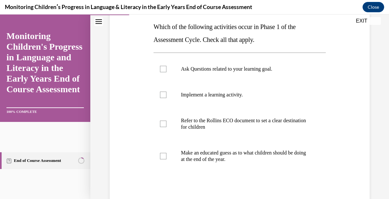
scroll to position [103, 0]
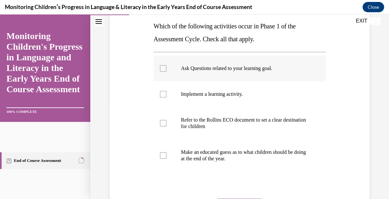
click at [163, 69] on div at bounding box center [163, 68] width 6 height 6
click at [163, 69] on input "Ask Questions related to your learning goal." at bounding box center [163, 68] width 6 height 6
checkbox input "true"
click at [163, 124] on div at bounding box center [163, 123] width 6 height 6
click at [163, 124] on input "Refer to the Rollins ECO document to set a clear destination for children" at bounding box center [163, 123] width 6 height 6
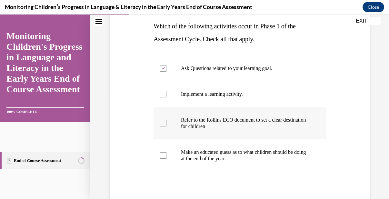
checkbox input "true"
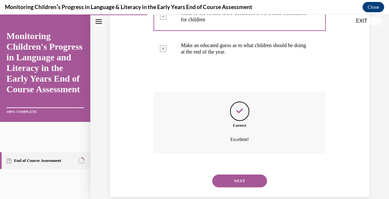
scroll to position [221, 0]
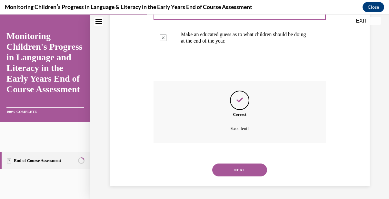
click at [246, 169] on button "NEXT" at bounding box center [239, 170] width 55 height 13
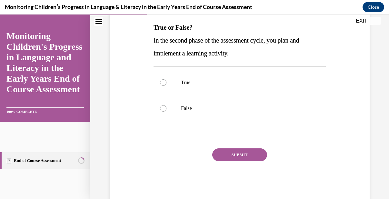
scroll to position [103, 0]
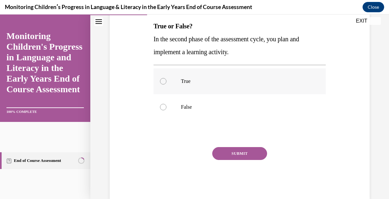
click at [163, 81] on div at bounding box center [163, 81] width 6 height 6
click at [163, 81] on input "True" at bounding box center [163, 81] width 6 height 6
radio input "true"
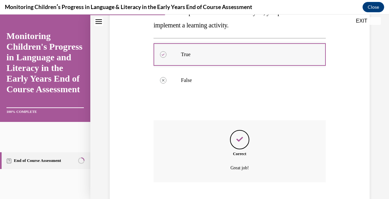
scroll to position [169, 0]
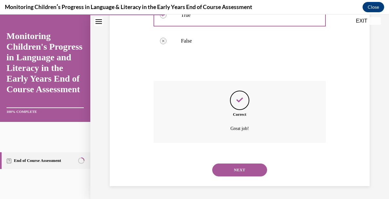
click at [254, 166] on button "NEXT" at bounding box center [239, 170] width 55 height 13
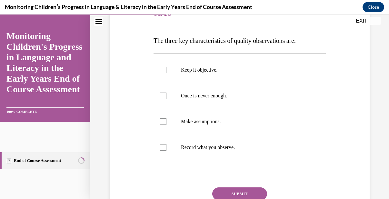
scroll to position [90, 0]
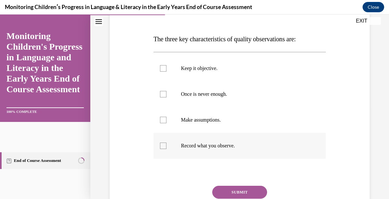
click at [162, 148] on div at bounding box center [163, 146] width 6 height 6
click at [162, 148] on input "Record what you observe." at bounding box center [163, 146] width 6 height 6
checkbox input "true"
click at [163, 93] on div at bounding box center [163, 94] width 6 height 6
click at [163, 93] on input "Once is never enough." at bounding box center [163, 94] width 6 height 6
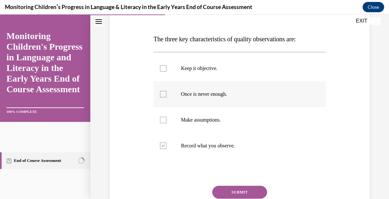
checkbox input "true"
click at [164, 66] on div at bounding box center [163, 68] width 6 height 6
click at [164, 66] on input "Keep it objective." at bounding box center [163, 68] width 6 height 6
checkbox input "true"
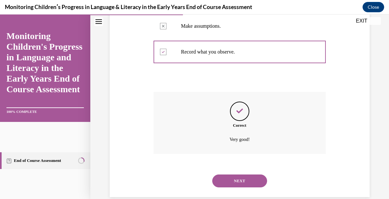
scroll to position [195, 0]
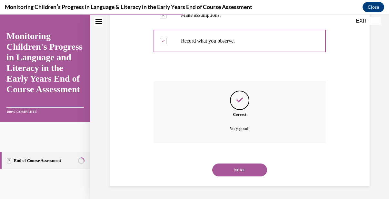
click at [243, 171] on button "NEXT" at bounding box center [239, 170] width 55 height 13
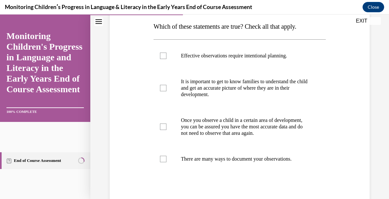
scroll to position [103, 0]
click at [167, 166] on label "There are many ways to document your observations." at bounding box center [240, 159] width 172 height 26
click at [167, 162] on input "There are many ways to document your observations." at bounding box center [163, 159] width 6 height 6
checkbox input "true"
click at [163, 91] on label "It is important to get to know families to understand the child and get an accu…" at bounding box center [240, 87] width 172 height 39
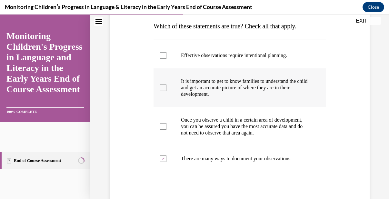
click at [163, 91] on input "It is important to get to know families to understand the child and get an accu…" at bounding box center [163, 88] width 6 height 6
checkbox input "true"
click at [162, 55] on div at bounding box center [163, 55] width 6 height 6
click at [162, 55] on input "Effective observations require intentional planning." at bounding box center [163, 55] width 6 height 6
checkbox input "true"
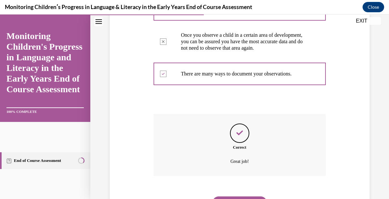
scroll to position [228, 0]
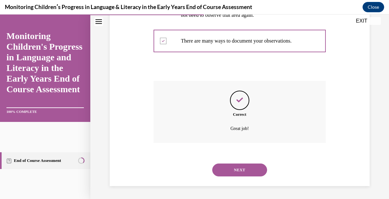
click at [248, 174] on button "NEXT" at bounding box center [239, 170] width 55 height 13
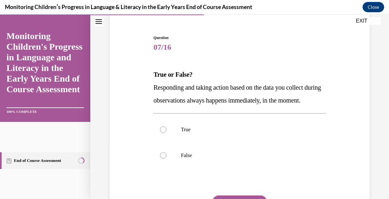
scroll to position [65, 0]
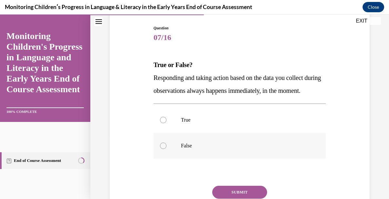
click at [163, 149] on div at bounding box center [163, 146] width 6 height 6
click at [163, 149] on input "False" at bounding box center [163, 146] width 6 height 6
radio input "true"
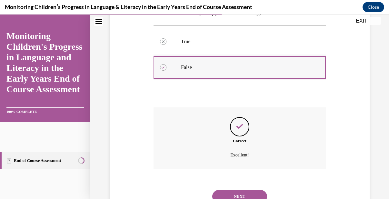
scroll to position [182, 0]
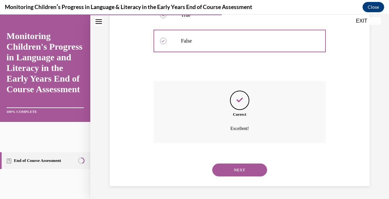
click at [247, 167] on button "NEXT" at bounding box center [239, 170] width 55 height 13
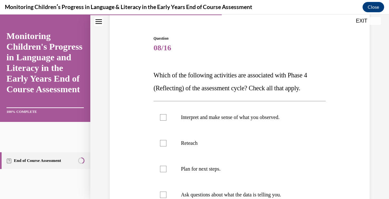
scroll to position [103, 0]
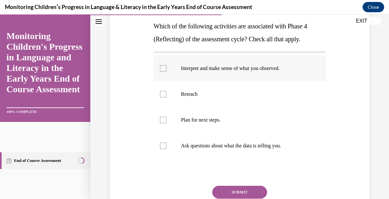
click at [165, 65] on div at bounding box center [163, 68] width 6 height 6
click at [165, 65] on input "Interpret and make sense of what you observed." at bounding box center [163, 68] width 6 height 6
checkbox input "true"
click at [161, 148] on div at bounding box center [163, 146] width 6 height 6
click at [161, 148] on input "Ask questions about what the data is telling you." at bounding box center [163, 146] width 6 height 6
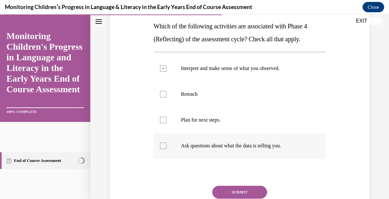
checkbox input "true"
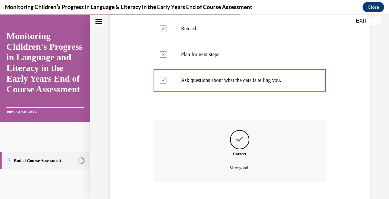
scroll to position [208, 0]
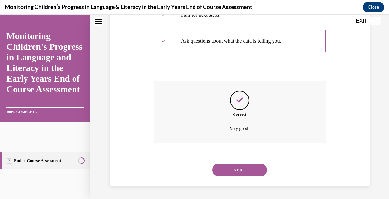
click at [238, 169] on button "NEXT" at bounding box center [239, 170] width 55 height 13
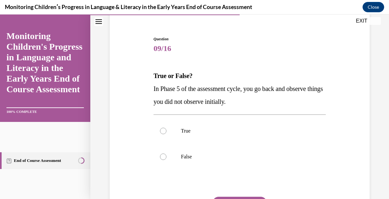
scroll to position [65, 0]
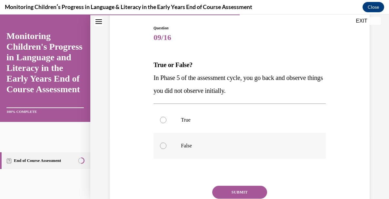
click at [164, 147] on div at bounding box center [163, 146] width 6 height 6
click at [164, 147] on input "False" at bounding box center [163, 146] width 6 height 6
radio input "true"
click at [247, 194] on button "SUBMIT" at bounding box center [239, 192] width 55 height 13
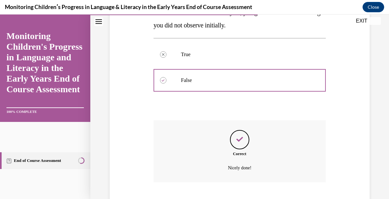
scroll to position [169, 0]
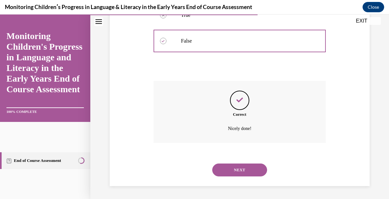
click at [250, 166] on button "NEXT" at bounding box center [239, 170] width 55 height 13
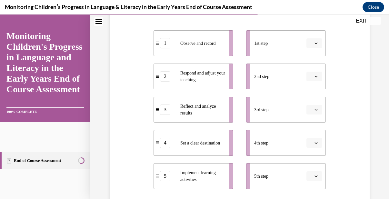
scroll to position [129, 0]
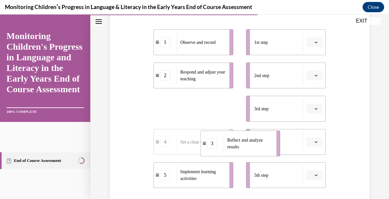
drag, startPoint x: 189, startPoint y: 104, endPoint x: 236, endPoint y: 139, distance: 58.6
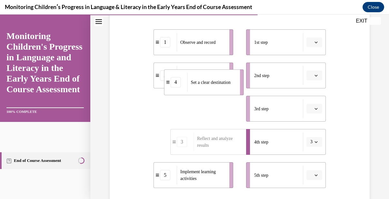
drag, startPoint x: 184, startPoint y: 111, endPoint x: 205, endPoint y: 60, distance: 55.0
click at [205, 80] on span "Set a clear destination" at bounding box center [211, 82] width 40 height 5
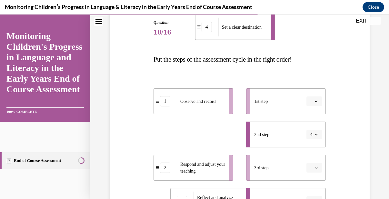
scroll to position [59, 0]
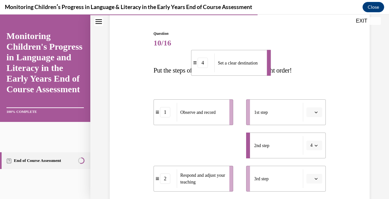
drag, startPoint x: 214, startPoint y: 72, endPoint x: 236, endPoint y: 86, distance: 26.5
click at [236, 76] on li "4 Set a clear destination" at bounding box center [231, 63] width 80 height 26
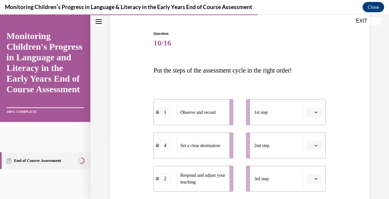
click at [236, 86] on div "1 Observe and record 4 Set a clear destination 2 Respond and adjust your teachi…" at bounding box center [240, 172] width 172 height 178
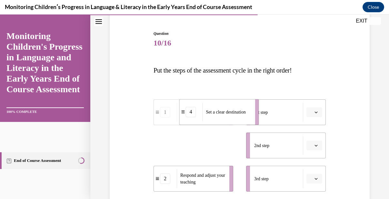
drag, startPoint x: 192, startPoint y: 148, endPoint x: 218, endPoint y: 115, distance: 42.4
click at [218, 115] on span "Set a clear destination" at bounding box center [226, 112] width 40 height 7
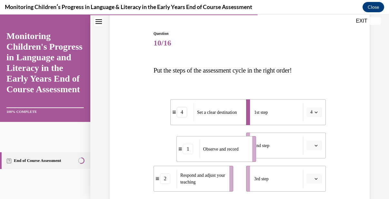
drag, startPoint x: 210, startPoint y: 145, endPoint x: 237, endPoint y: 147, distance: 27.5
click at [237, 147] on span "Observe and record" at bounding box center [221, 149] width 36 height 5
click at [150, 129] on div "Question 10/16 Put the steps of the assessment cycle in the right order! 4 Set …" at bounding box center [239, 174] width 263 height 327
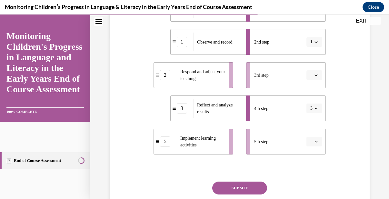
scroll to position [150, 0]
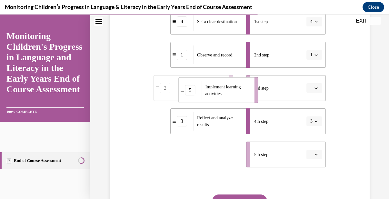
drag, startPoint x: 204, startPoint y: 160, endPoint x: 234, endPoint y: 83, distance: 82.8
click at [234, 83] on div "Implement learning activities" at bounding box center [226, 90] width 48 height 19
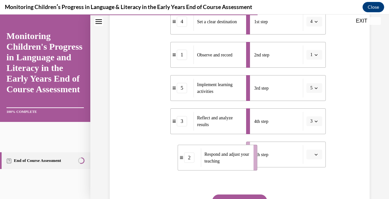
drag, startPoint x: 208, startPoint y: 156, endPoint x: 232, endPoint y: 159, distance: 24.4
click at [232, 159] on span "Respond and adjust your teaching" at bounding box center [227, 158] width 45 height 14
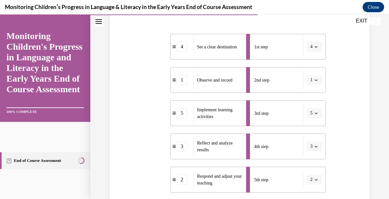
scroll to position [124, 0]
click at [349, 137] on div "Question 10/16 Put the steps of the assessment cycle in the right order! 4 Set …" at bounding box center [239, 109] width 263 height 327
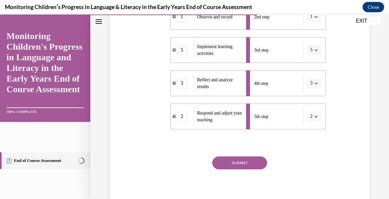
scroll to position [189, 0]
click at [232, 162] on button "SUBMIT" at bounding box center [239, 162] width 55 height 13
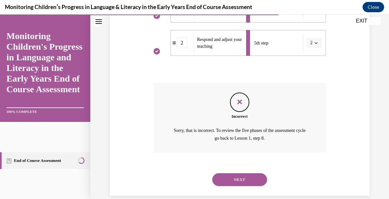
scroll to position [271, 0]
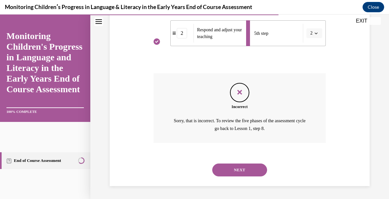
click at [259, 169] on button "NEXT" at bounding box center [239, 170] width 55 height 13
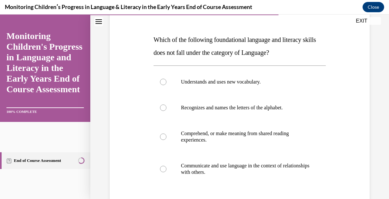
scroll to position [90, 0]
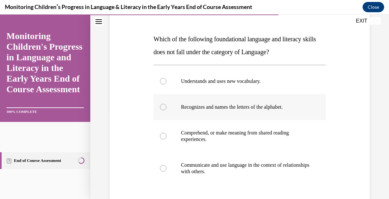
click at [161, 108] on div at bounding box center [163, 107] width 6 height 6
click at [161, 108] on input "Recognizes and names the letters of the alphabet." at bounding box center [163, 107] width 6 height 6
radio input "true"
click at [162, 168] on div at bounding box center [163, 168] width 6 height 6
click at [162, 168] on input "Communicate and use language in the context of relationships with others." at bounding box center [163, 168] width 6 height 6
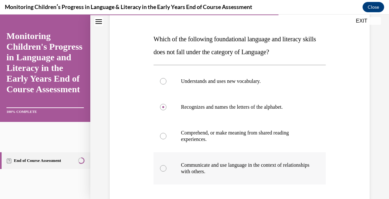
radio input "true"
click at [160, 78] on input "Understands and uses new vocabulary." at bounding box center [163, 81] width 6 height 6
radio input "true"
click at [160, 104] on input "Recognizes and names the letters of the alphabet." at bounding box center [163, 107] width 6 height 6
radio input "true"
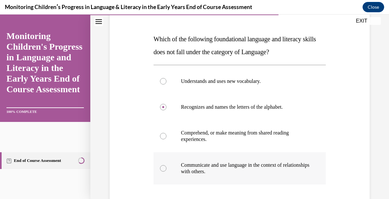
click at [160, 133] on input "Comprehend, or make meaning from shared reading experiences." at bounding box center [163, 136] width 6 height 6
radio input "true"
click at [160, 104] on input "Recognizes and names the letters of the alphabet." at bounding box center [163, 107] width 6 height 6
radio input "true"
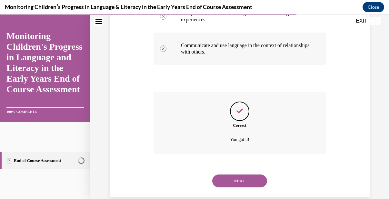
scroll to position [221, 0]
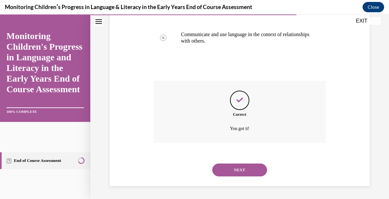
click at [238, 166] on button "NEXT" at bounding box center [239, 170] width 55 height 13
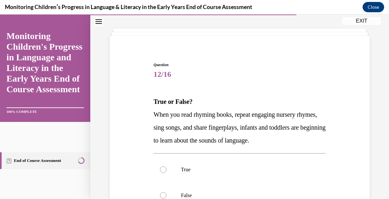
scroll to position [39, 0]
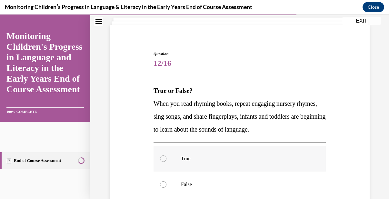
click at [164, 159] on div at bounding box center [163, 159] width 6 height 6
click at [164, 159] on input "True" at bounding box center [163, 159] width 6 height 6
radio input "true"
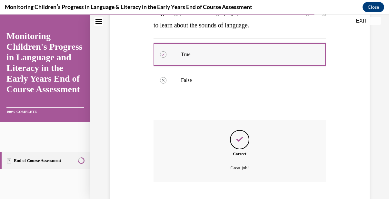
scroll to position [182, 0]
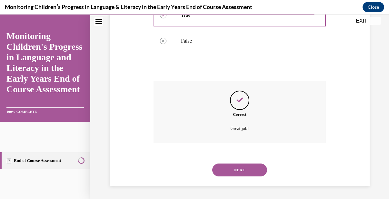
click at [234, 166] on button "NEXT" at bounding box center [239, 170] width 55 height 13
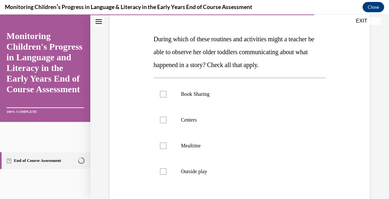
scroll to position [103, 0]
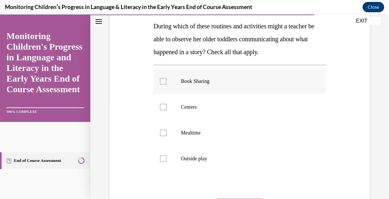
click at [162, 78] on div at bounding box center [163, 81] width 6 height 6
click at [162, 78] on input "Book Sharing" at bounding box center [163, 81] width 6 height 6
checkbox input "true"
click at [163, 109] on div at bounding box center [163, 107] width 6 height 6
click at [163, 109] on input "Centers" at bounding box center [163, 107] width 6 height 6
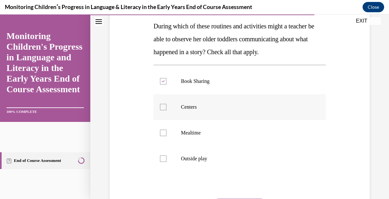
checkbox input "true"
click at [162, 129] on label "Mealtime" at bounding box center [240, 133] width 172 height 26
click at [162, 130] on input "Mealtime" at bounding box center [163, 133] width 6 height 6
checkbox input "true"
click at [162, 156] on div at bounding box center [163, 159] width 6 height 6
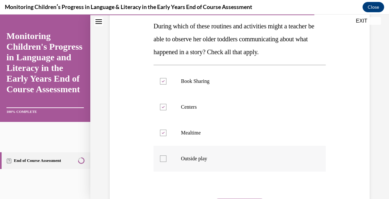
click at [162, 156] on input "Outside play" at bounding box center [163, 159] width 6 height 6
checkbox input "true"
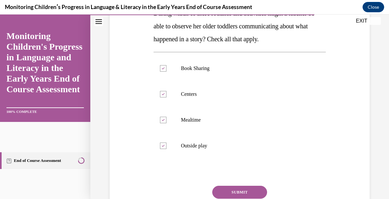
scroll to position [129, 0]
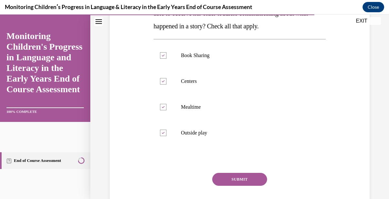
click at [243, 179] on button "SUBMIT" at bounding box center [239, 179] width 55 height 13
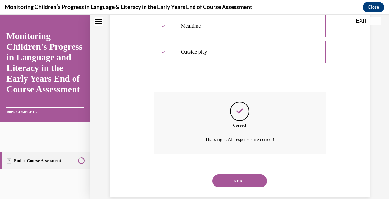
scroll to position [221, 0]
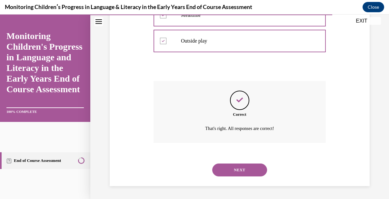
click at [251, 164] on button "NEXT" at bounding box center [239, 170] width 55 height 13
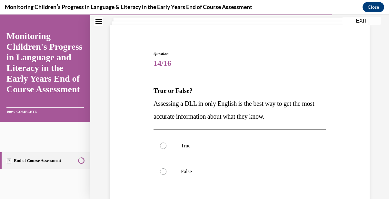
scroll to position [52, 0]
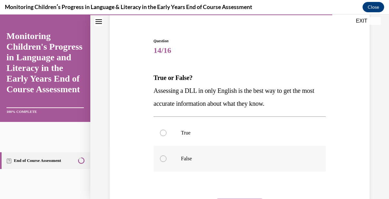
click at [164, 160] on div at bounding box center [163, 159] width 6 height 6
click at [164, 160] on input "False" at bounding box center [163, 159] width 6 height 6
radio input "true"
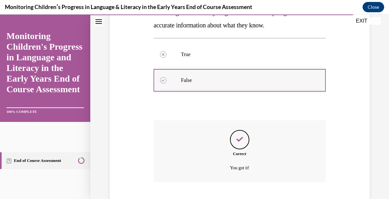
scroll to position [169, 0]
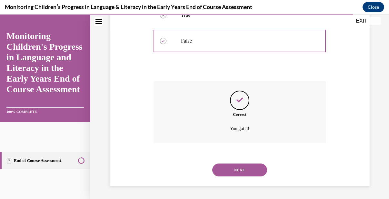
click at [238, 173] on button "NEXT" at bounding box center [239, 170] width 55 height 13
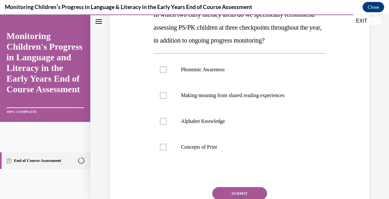
scroll to position [116, 0]
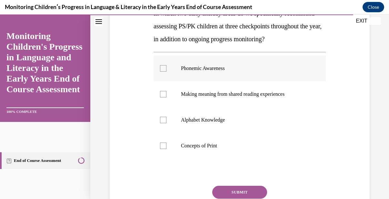
click at [162, 72] on div at bounding box center [163, 68] width 6 height 6
click at [162, 72] on input "Phonemic Awareness" at bounding box center [163, 68] width 6 height 6
checkbox input "true"
click at [163, 123] on div at bounding box center [163, 120] width 6 height 6
click at [163, 123] on input "Alphabet Knowledge" at bounding box center [163, 120] width 6 height 6
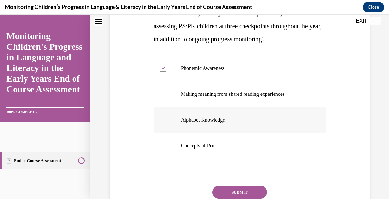
checkbox input "true"
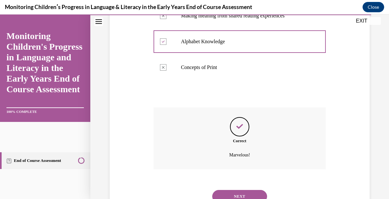
scroll to position [234, 0]
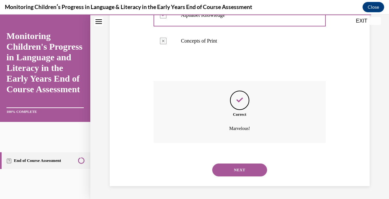
click at [244, 169] on button "NEXT" at bounding box center [239, 170] width 55 height 13
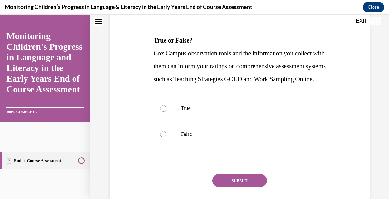
scroll to position [90, 0]
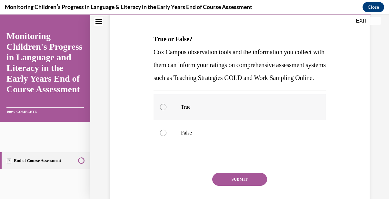
click at [162, 110] on div at bounding box center [163, 107] width 6 height 6
click at [162, 110] on input "True" at bounding box center [163, 107] width 6 height 6
radio input "true"
click at [244, 186] on button "SUBMIT" at bounding box center [239, 179] width 55 height 13
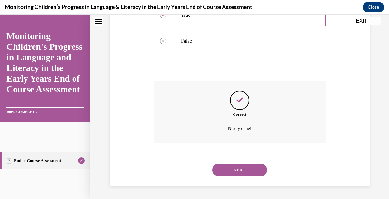
scroll to position [195, 0]
click at [237, 169] on button "NEXT" at bounding box center [239, 170] width 55 height 13
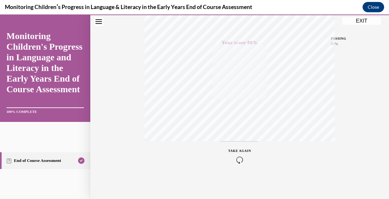
scroll to position [146, 0]
click at [361, 22] on button "EXIT" at bounding box center [362, 21] width 39 height 8
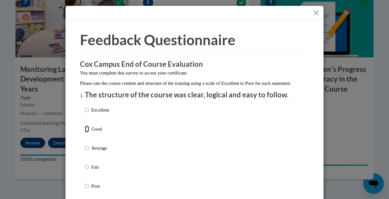
click at [87, 133] on input "Good" at bounding box center [87, 129] width 4 height 7
radio input "true"
click at [285, 124] on div "Excellent Good Average Fair Poor" at bounding box center [195, 155] width 220 height 105
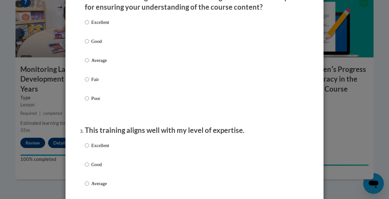
scroll to position [220, 0]
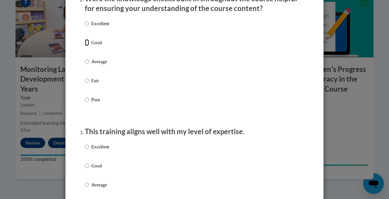
click at [85, 46] on input "Good" at bounding box center [87, 42] width 4 height 7
radio input "true"
click at [87, 189] on input "Average" at bounding box center [87, 184] width 4 height 7
radio input "true"
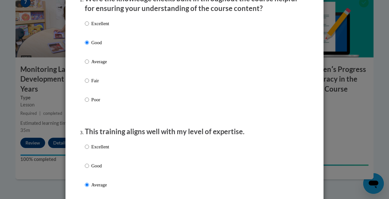
radio input "true"
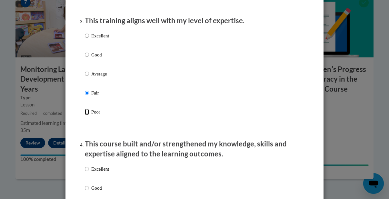
click at [85, 108] on input "Poor" at bounding box center [87, 111] width 4 height 7
radio input "true"
click at [85, 32] on input "Excellent" at bounding box center [87, 35] width 4 height 7
radio input "true"
radio input "false"
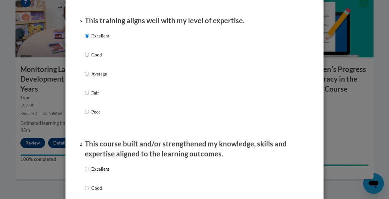
click at [233, 68] on div "Excellent Good Average Fair Poor" at bounding box center [195, 81] width 220 height 105
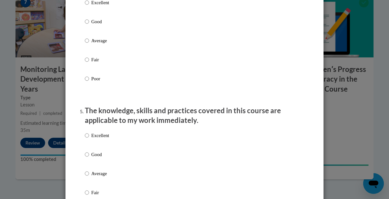
scroll to position [498, 0]
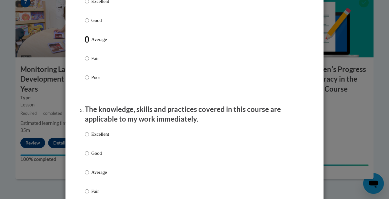
click at [86, 43] on input "Average" at bounding box center [87, 39] width 4 height 7
radio input "true"
click at [85, 176] on input "Average" at bounding box center [87, 172] width 4 height 7
radio input "true"
click at [341, 160] on div "Feedback Questionnaire Rate Course Comments Cox Campus End of Course Evaluation…" at bounding box center [194, 99] width 389 height 199
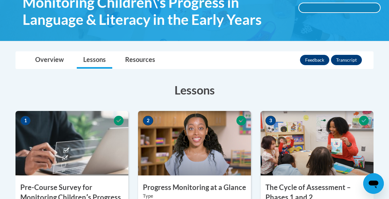
scroll to position [120, 0]
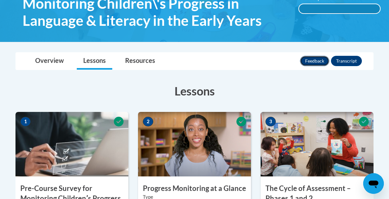
click at [321, 63] on button "Feedback" at bounding box center [314, 61] width 29 height 10
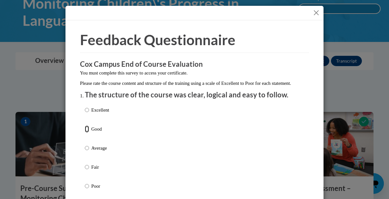
click at [87, 133] on input "Good" at bounding box center [87, 129] width 4 height 7
radio input "true"
click at [168, 150] on div "Excellent Good Average Fair Poor" at bounding box center [195, 155] width 220 height 105
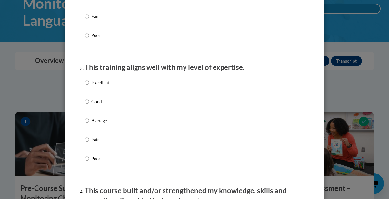
scroll to position [284, 0]
radio input "true"
click at [86, 105] on input "Good" at bounding box center [87, 101] width 4 height 7
radio input "true"
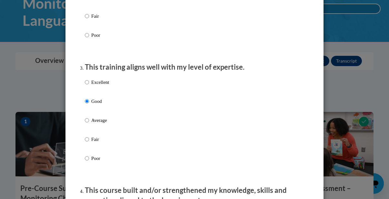
click at [233, 106] on div "Excellent Good Average Fair Poor" at bounding box center [195, 128] width 220 height 105
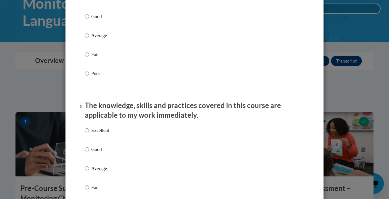
scroll to position [504, 0]
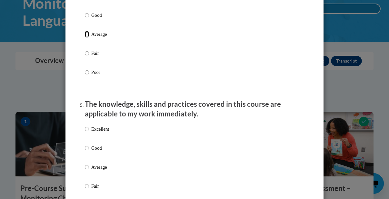
click at [88, 38] on input "Average" at bounding box center [87, 34] width 4 height 7
radio input "true"
click at [85, 171] on input "Average" at bounding box center [87, 167] width 4 height 7
radio input "true"
click at [227, 160] on div "Excellent Good Average Fair Poor" at bounding box center [195, 174] width 220 height 105
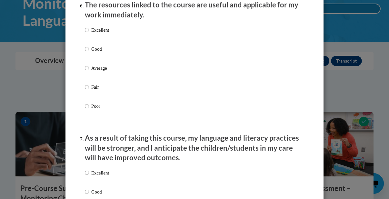
scroll to position [762, 0]
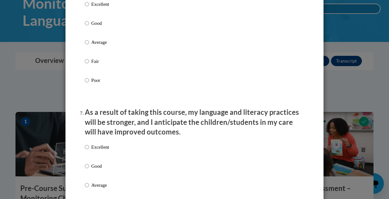
click at [90, 48] on label "Average" at bounding box center [97, 47] width 24 height 17
click at [89, 46] on input "Average" at bounding box center [87, 42] width 4 height 7
radio input "true"
click at [87, 189] on input "Average" at bounding box center [87, 185] width 4 height 7
radio input "true"
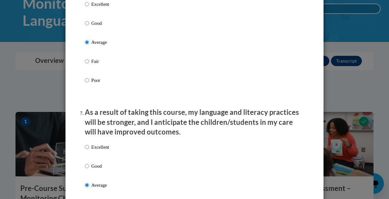
click at [302, 161] on div "Excellent Good Average Fair Poor" at bounding box center [195, 192] width 220 height 105
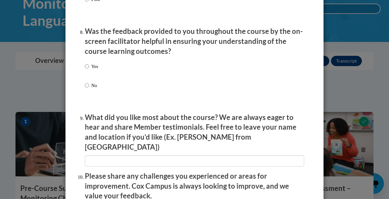
scroll to position [1020, 0]
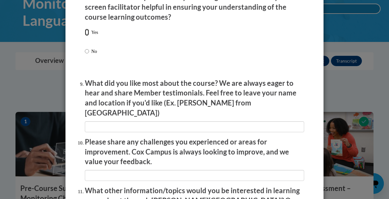
click at [86, 36] on input "Yes" at bounding box center [87, 32] width 4 height 7
radio input "true"
click at [251, 6] on p "Was the feedback provided to you throughout the course by the on-screen facilit…" at bounding box center [195, 7] width 220 height 30
click at [256, 57] on div "Yes No" at bounding box center [195, 50] width 220 height 48
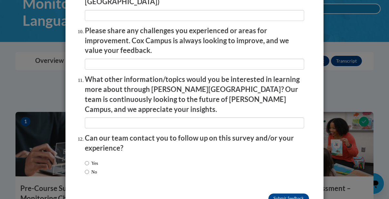
scroll to position [1142, 0]
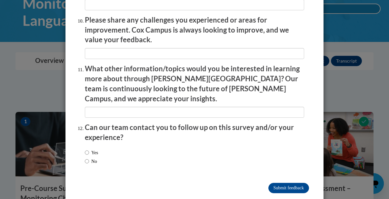
click at [90, 149] on label "Yes" at bounding box center [91, 152] width 13 height 7
click at [89, 149] on input "Yes" at bounding box center [87, 152] width 4 height 7
radio input "true"
click at [302, 183] on input "Submit feedback" at bounding box center [289, 188] width 41 height 10
